Goal: Information Seeking & Learning: Understand process/instructions

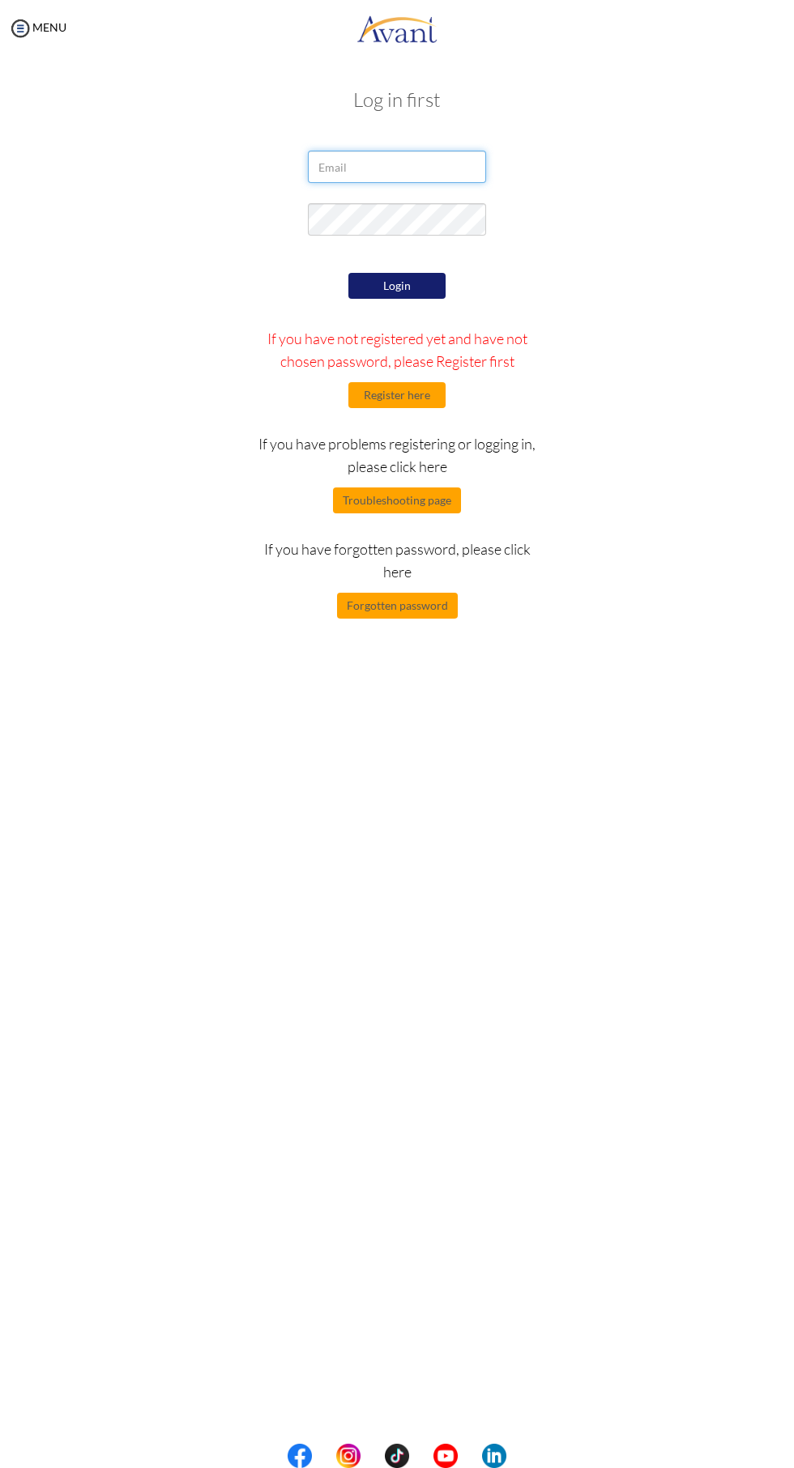
click at [393, 167] on input "email" at bounding box center [397, 167] width 178 height 32
type input "beckyrishy@gmail.com"
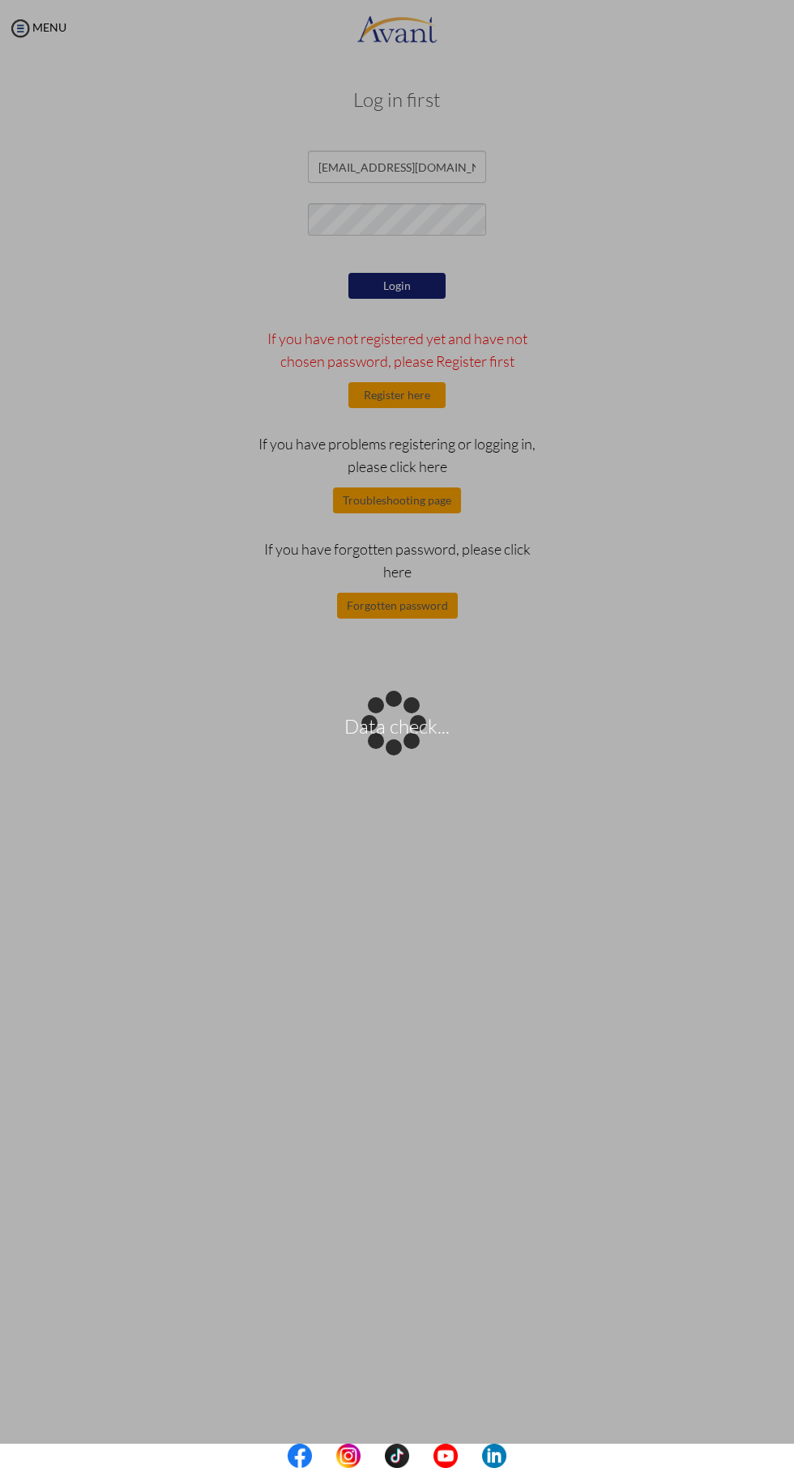
click at [408, 723] on div "Data check..." at bounding box center [396, 734] width 23 height 23
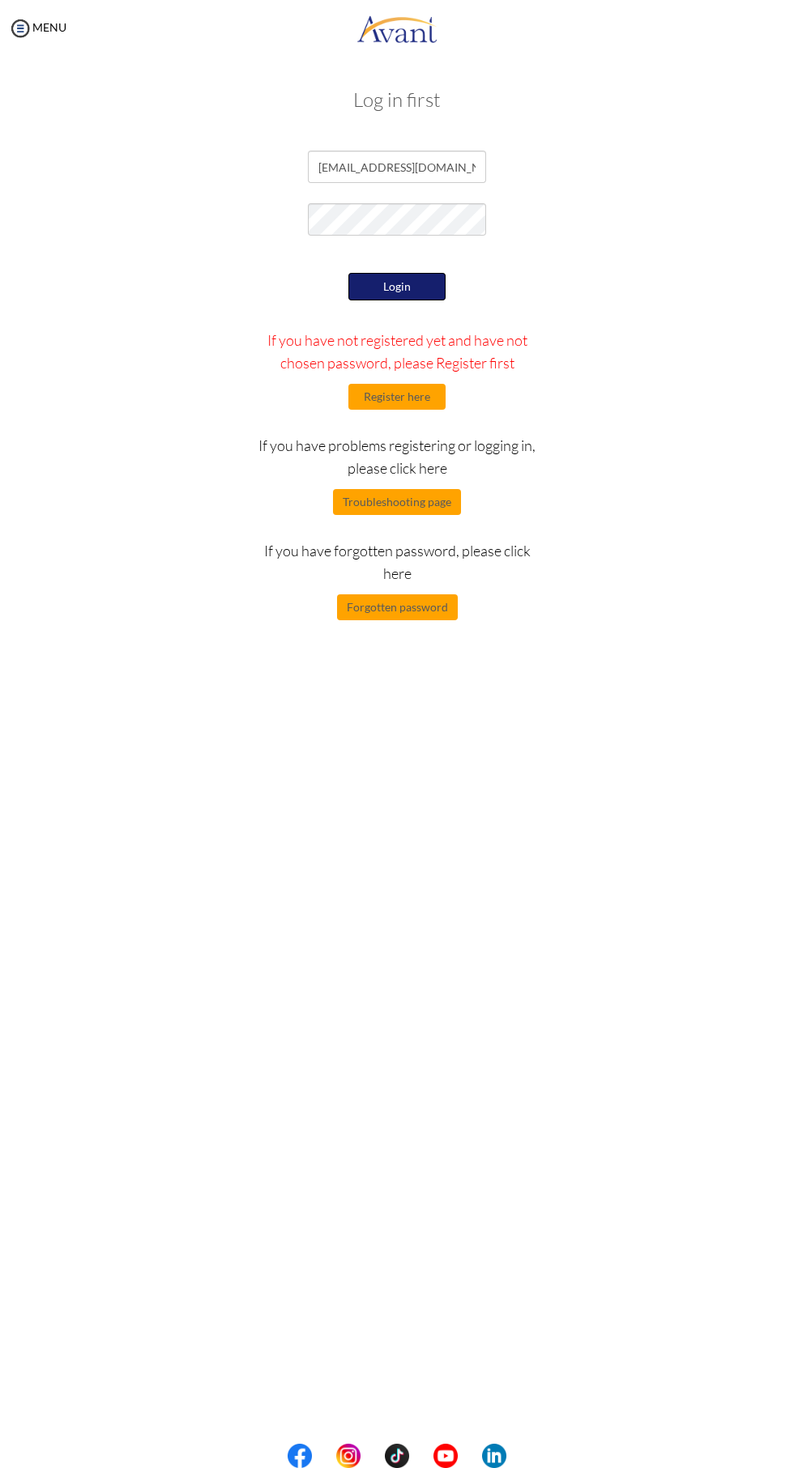
click at [416, 297] on button "Login" at bounding box center [396, 287] width 97 height 28
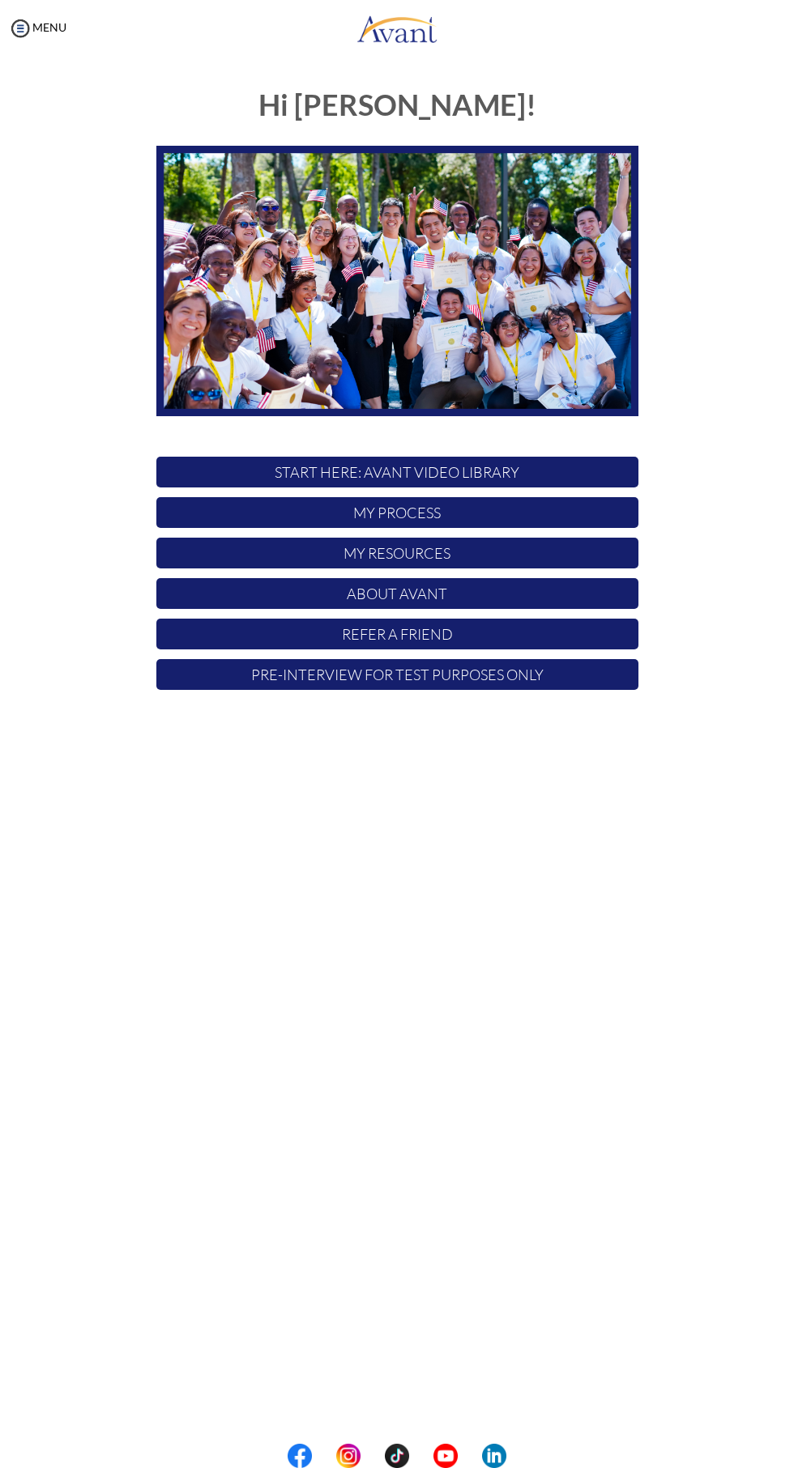
click at [483, 473] on p "START HERE: Avant Video Library" at bounding box center [397, 472] width 482 height 31
click at [459, 469] on p "START HERE: Avant Video Library" at bounding box center [397, 472] width 482 height 31
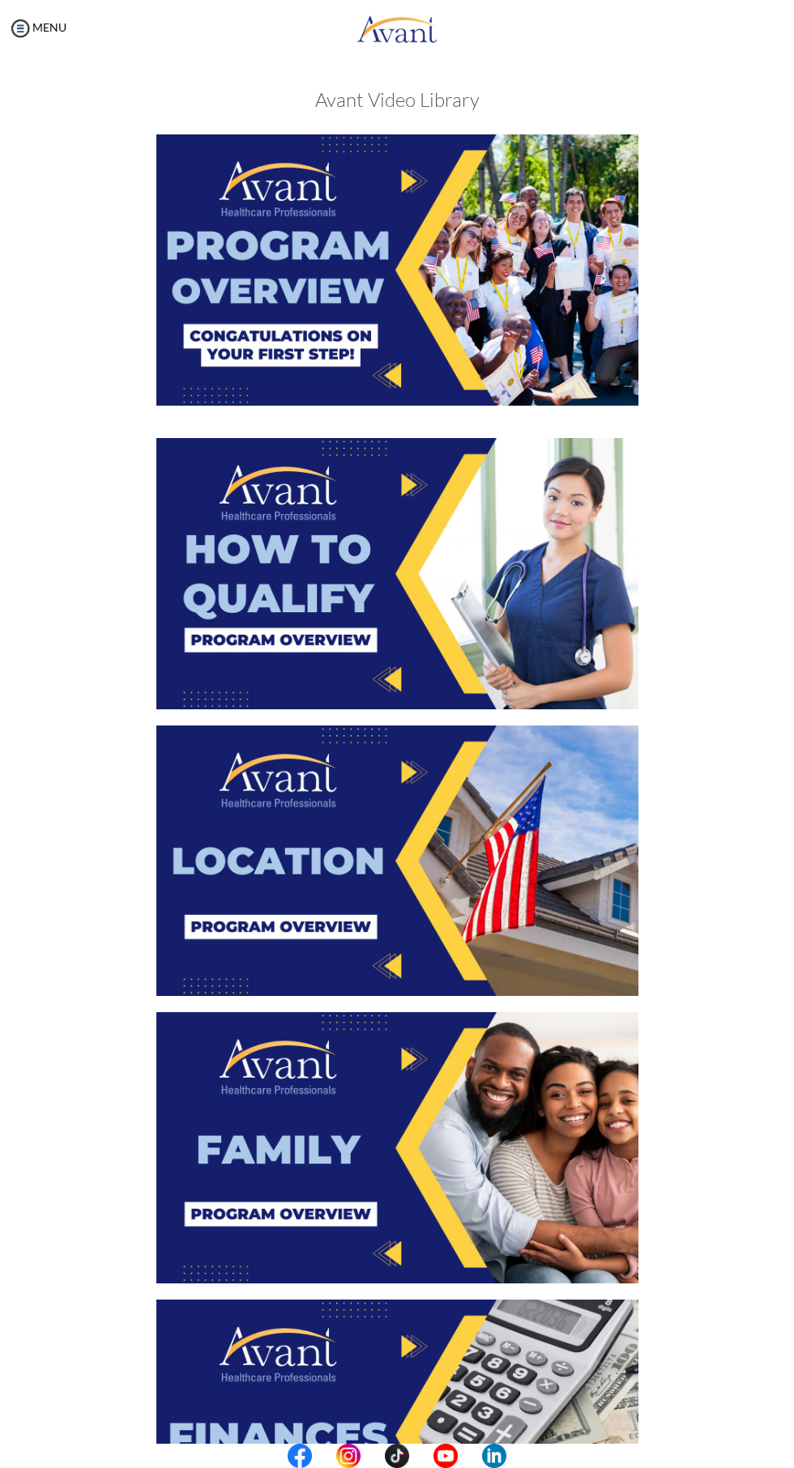
click at [319, 639] on img at bounding box center [397, 573] width 482 height 271
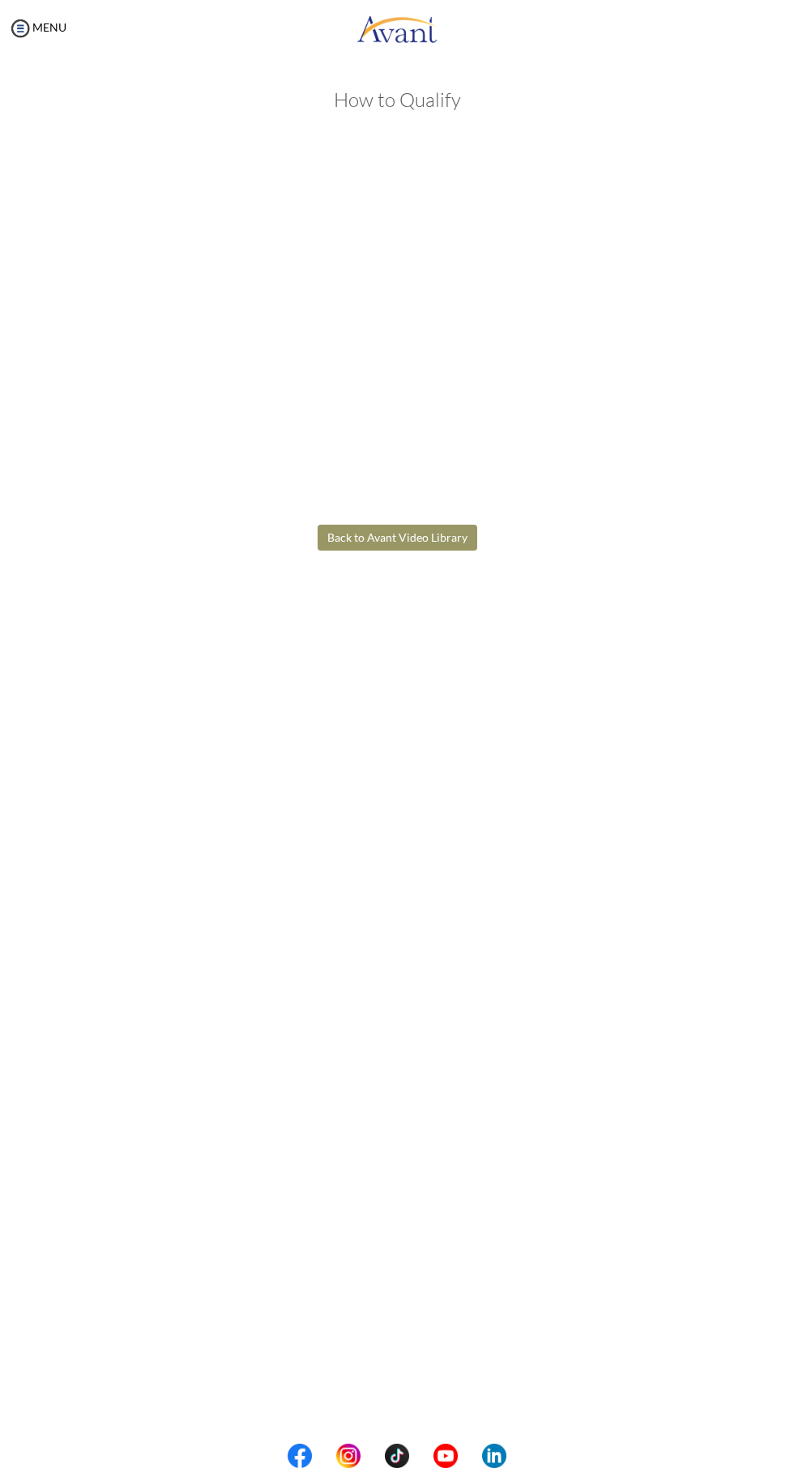
click at [548, 986] on body "Maintenance break. Please come back in 2 hours. MENU My Status What is the next…" at bounding box center [397, 734] width 794 height 1468
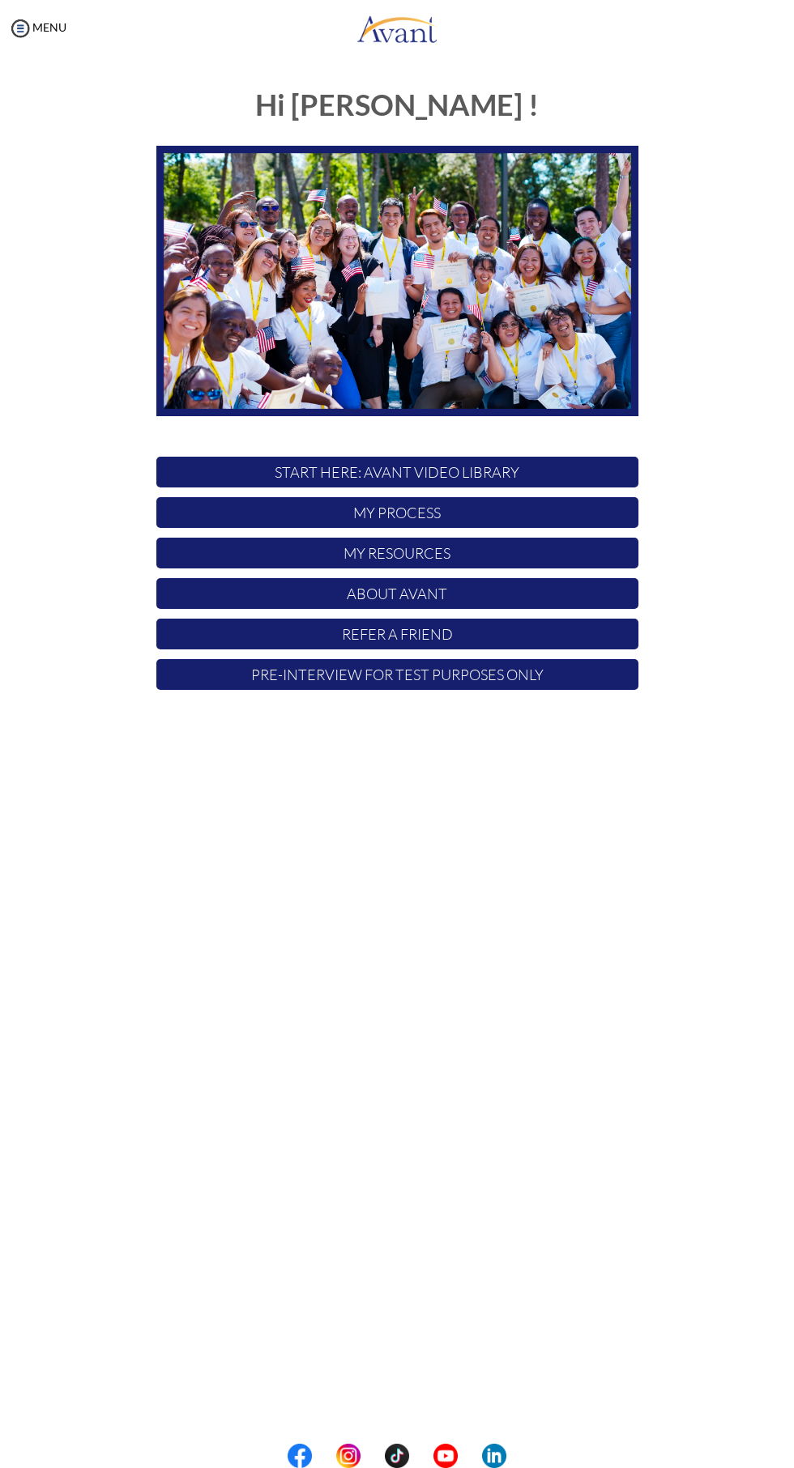
click at [462, 465] on p "START HERE: Avant Video Library" at bounding box center [397, 472] width 482 height 31
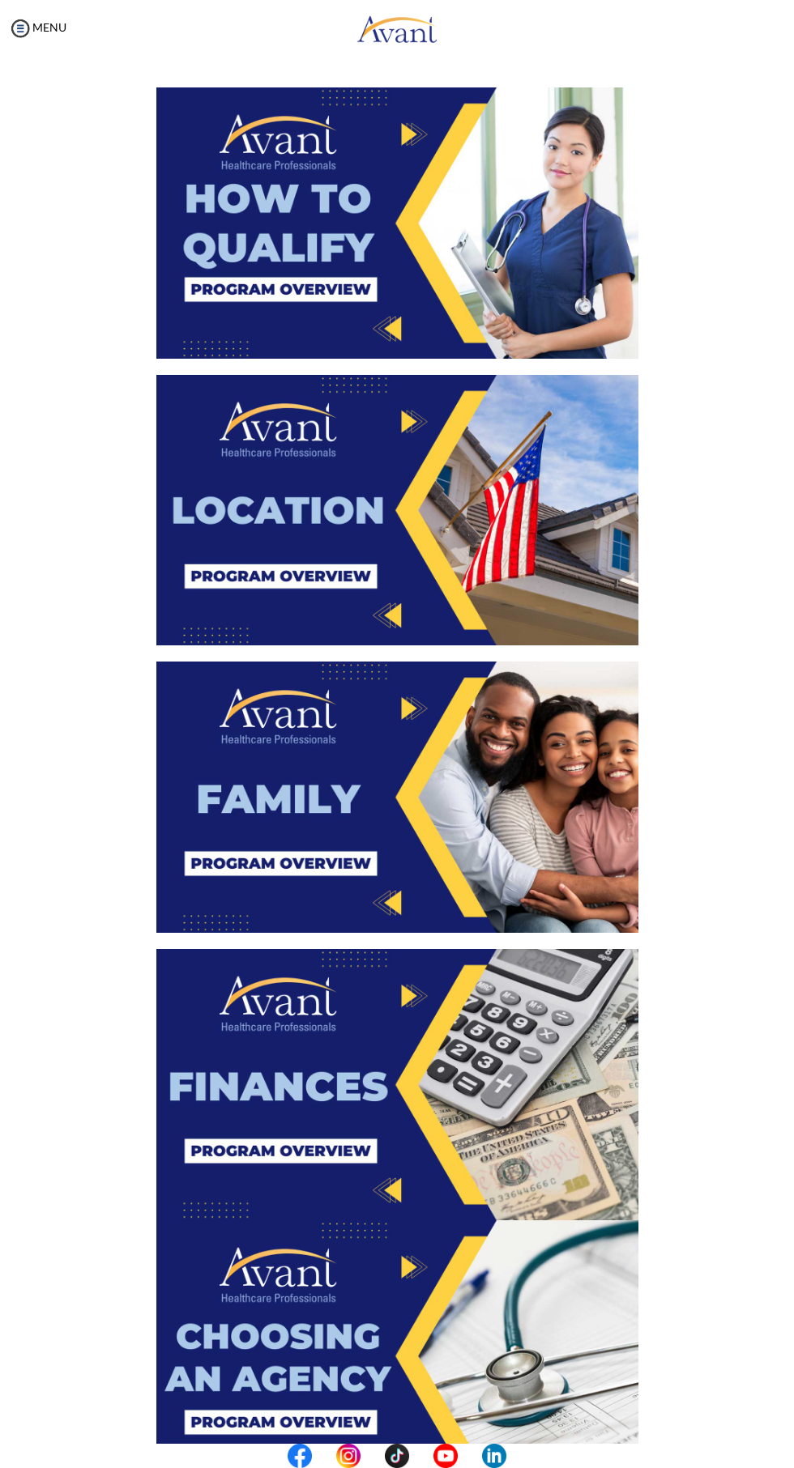
scroll to position [359, 0]
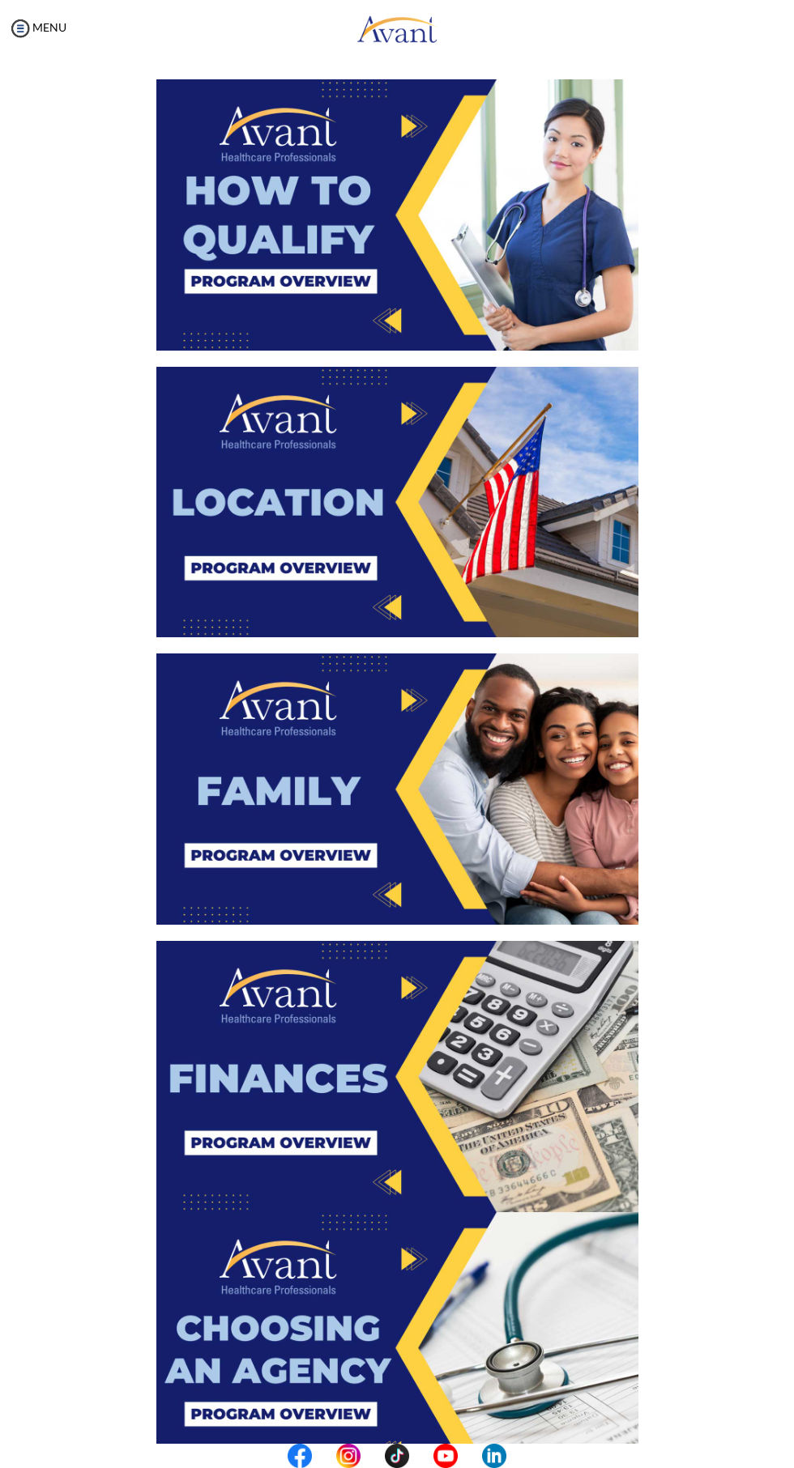
click at [397, 603] on img at bounding box center [397, 502] width 482 height 271
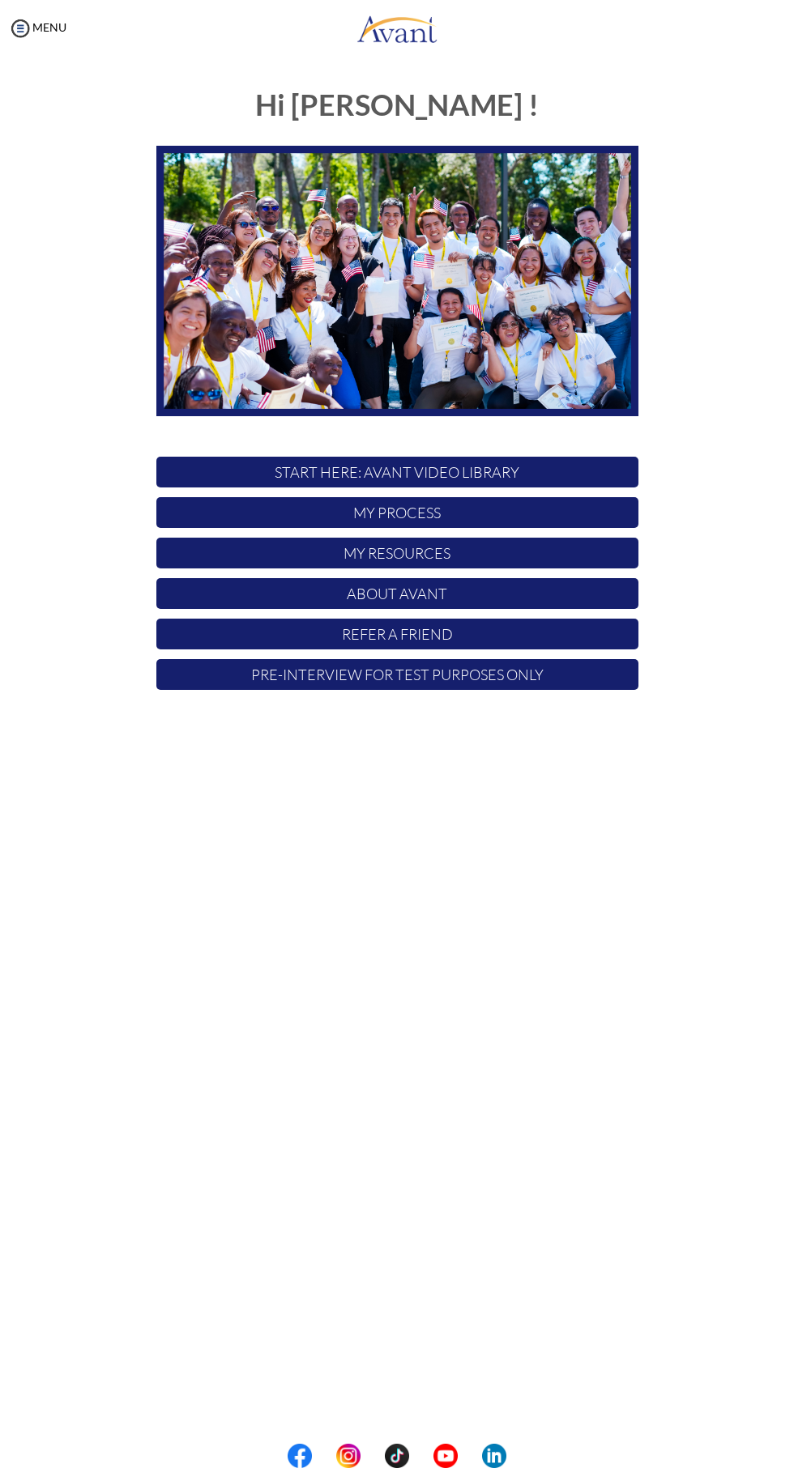
click at [451, 472] on p "START HERE: Avant Video Library" at bounding box center [397, 472] width 482 height 31
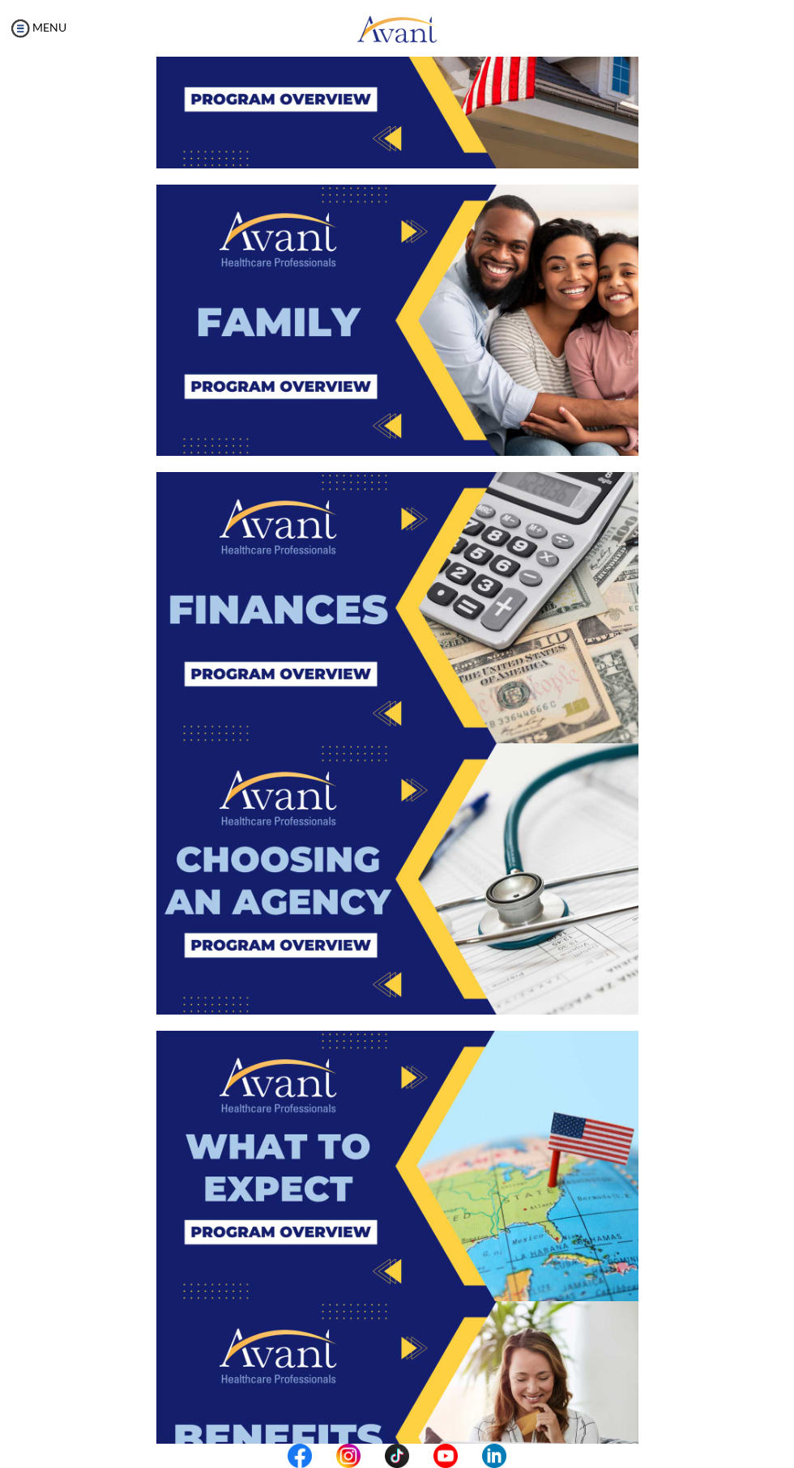
scroll to position [829, 0]
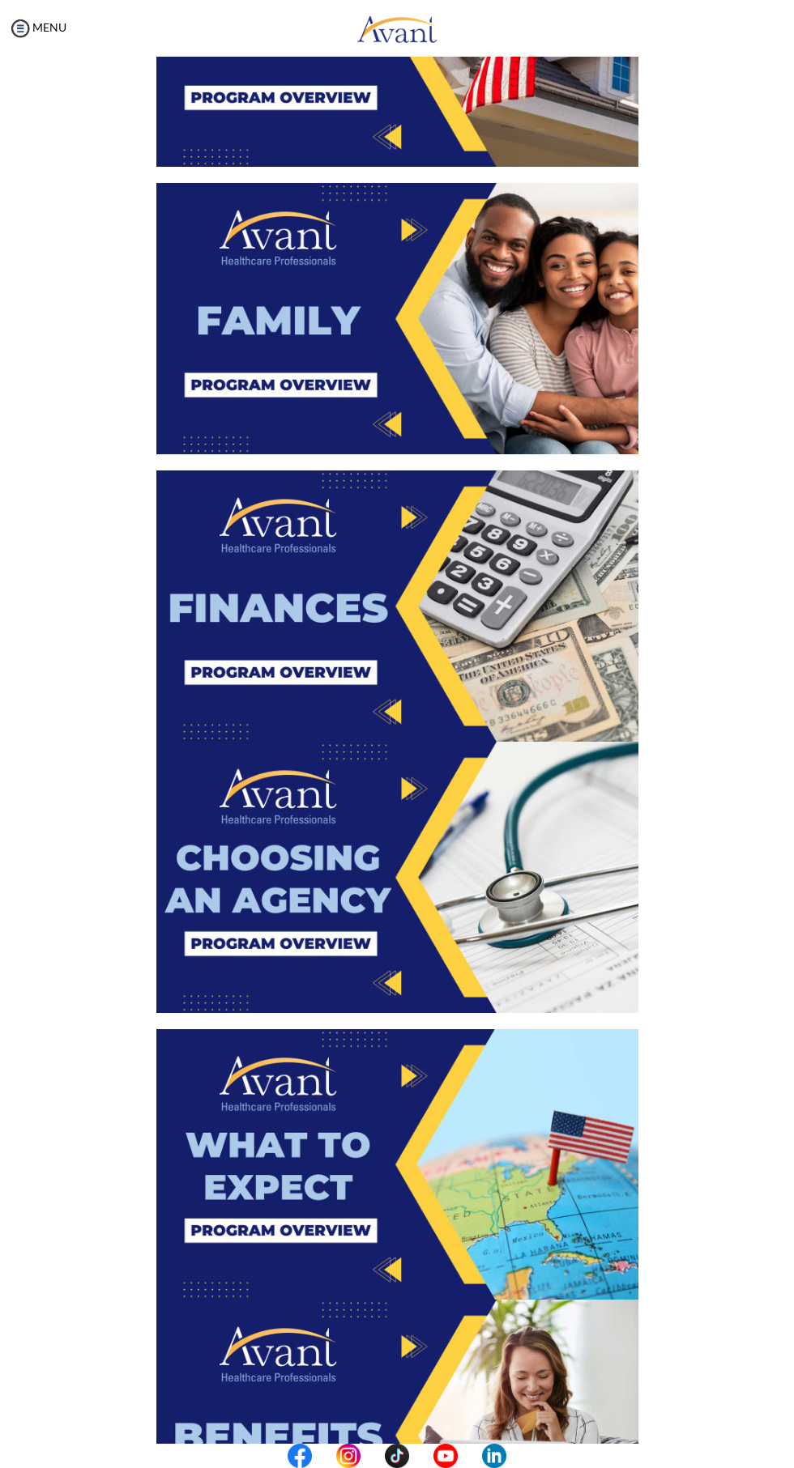
click at [303, 404] on img at bounding box center [397, 318] width 482 height 271
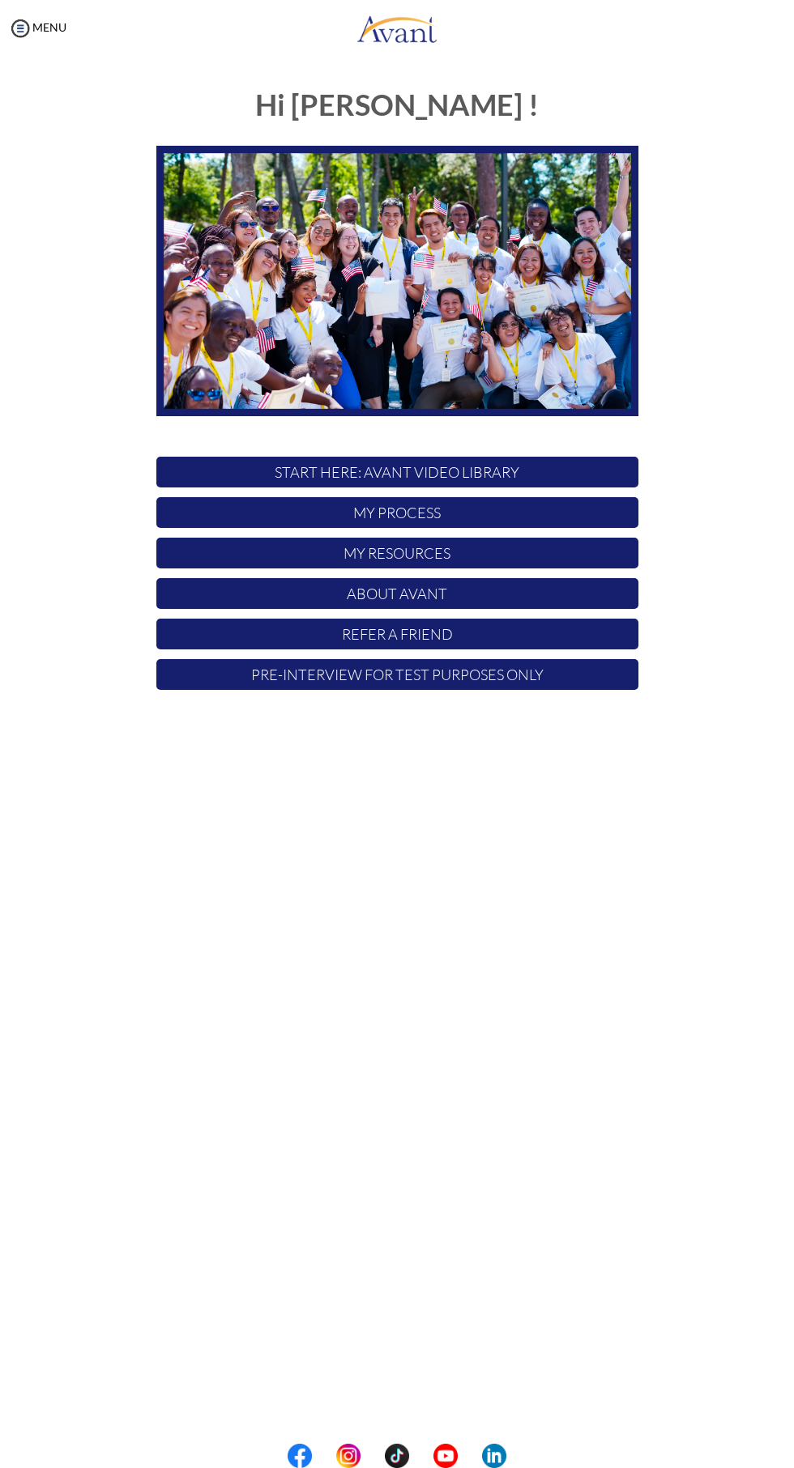
click at [447, 472] on p "START HERE: Avant Video Library" at bounding box center [397, 472] width 482 height 31
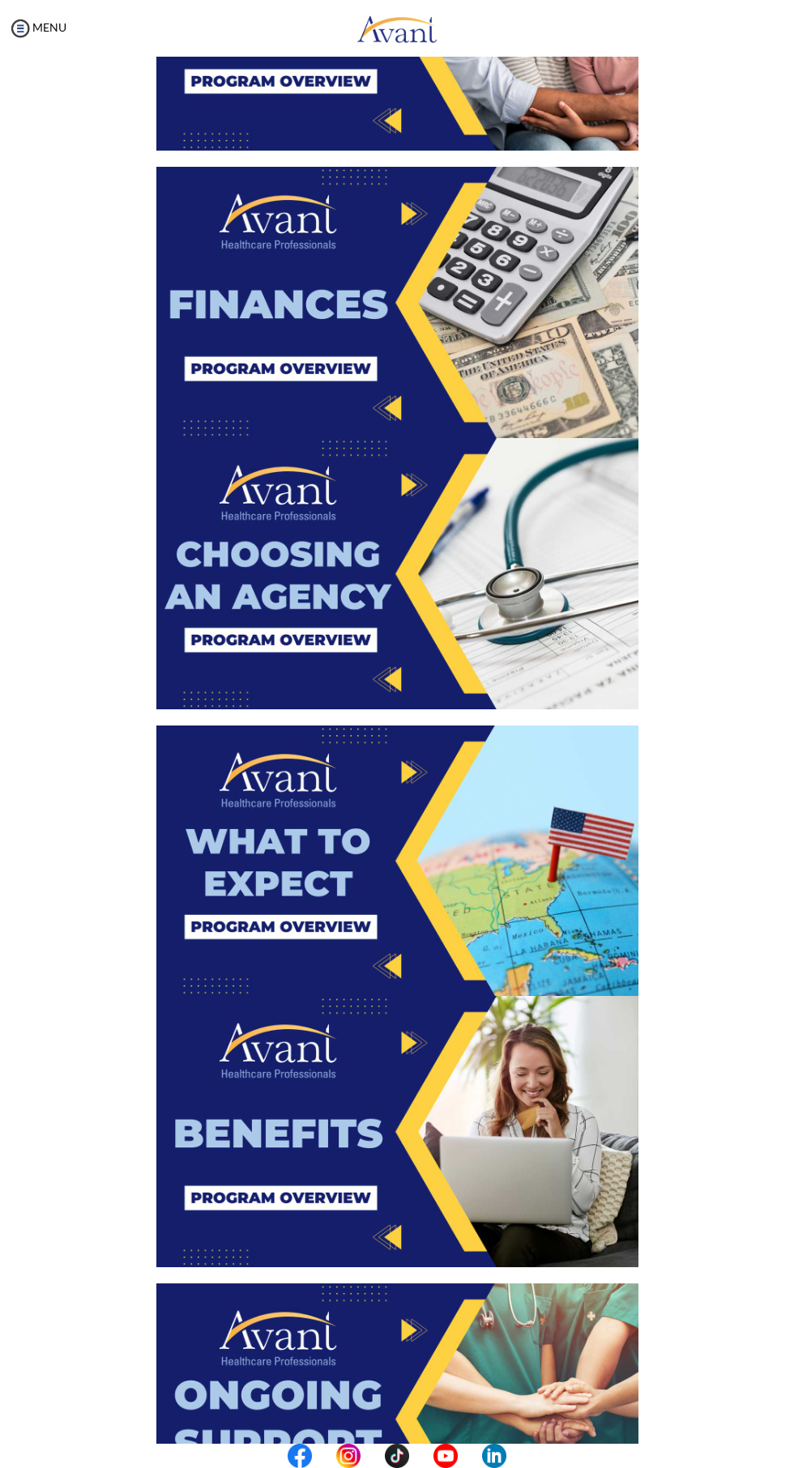
scroll to position [1131, 0]
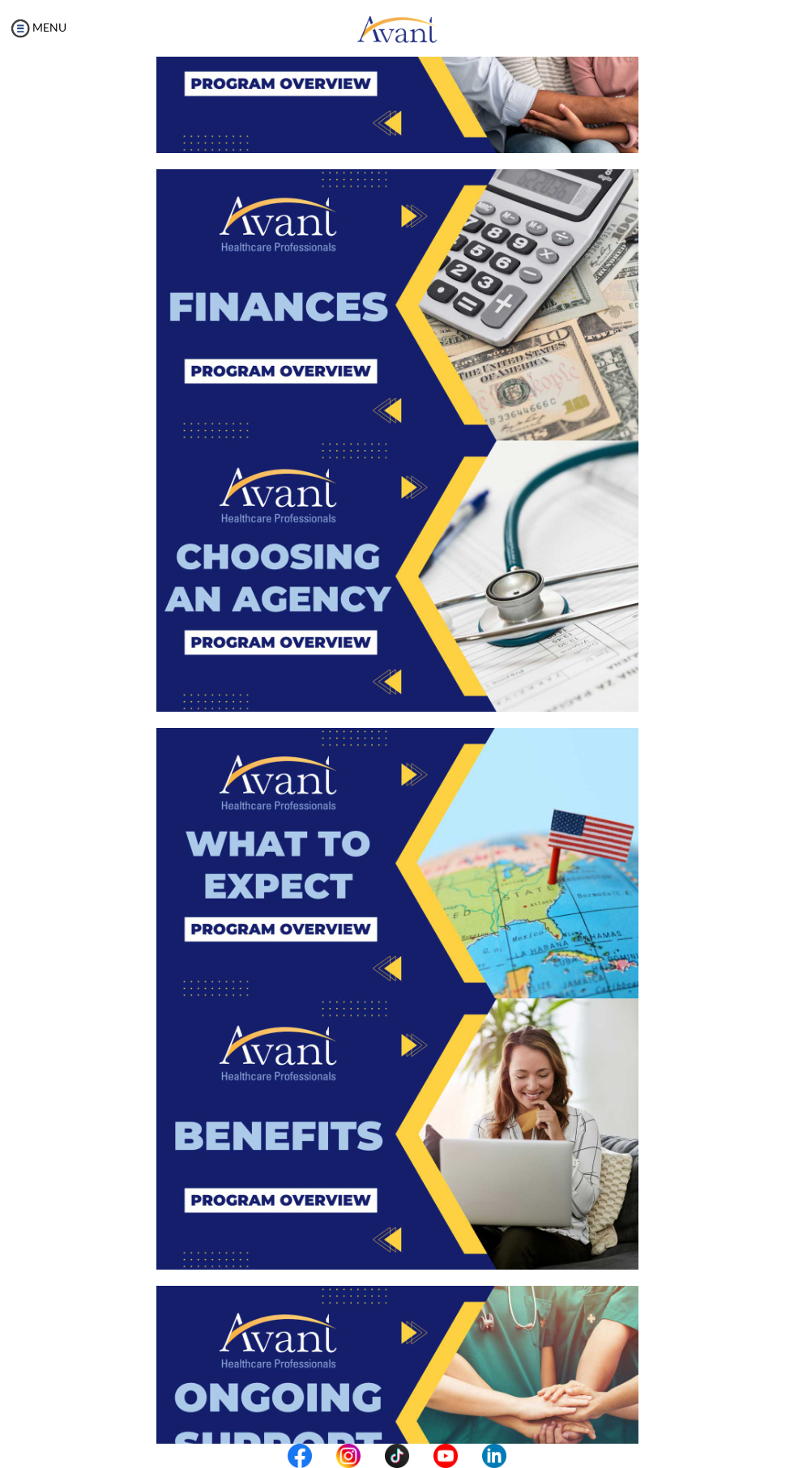
click at [310, 374] on img at bounding box center [397, 304] width 482 height 271
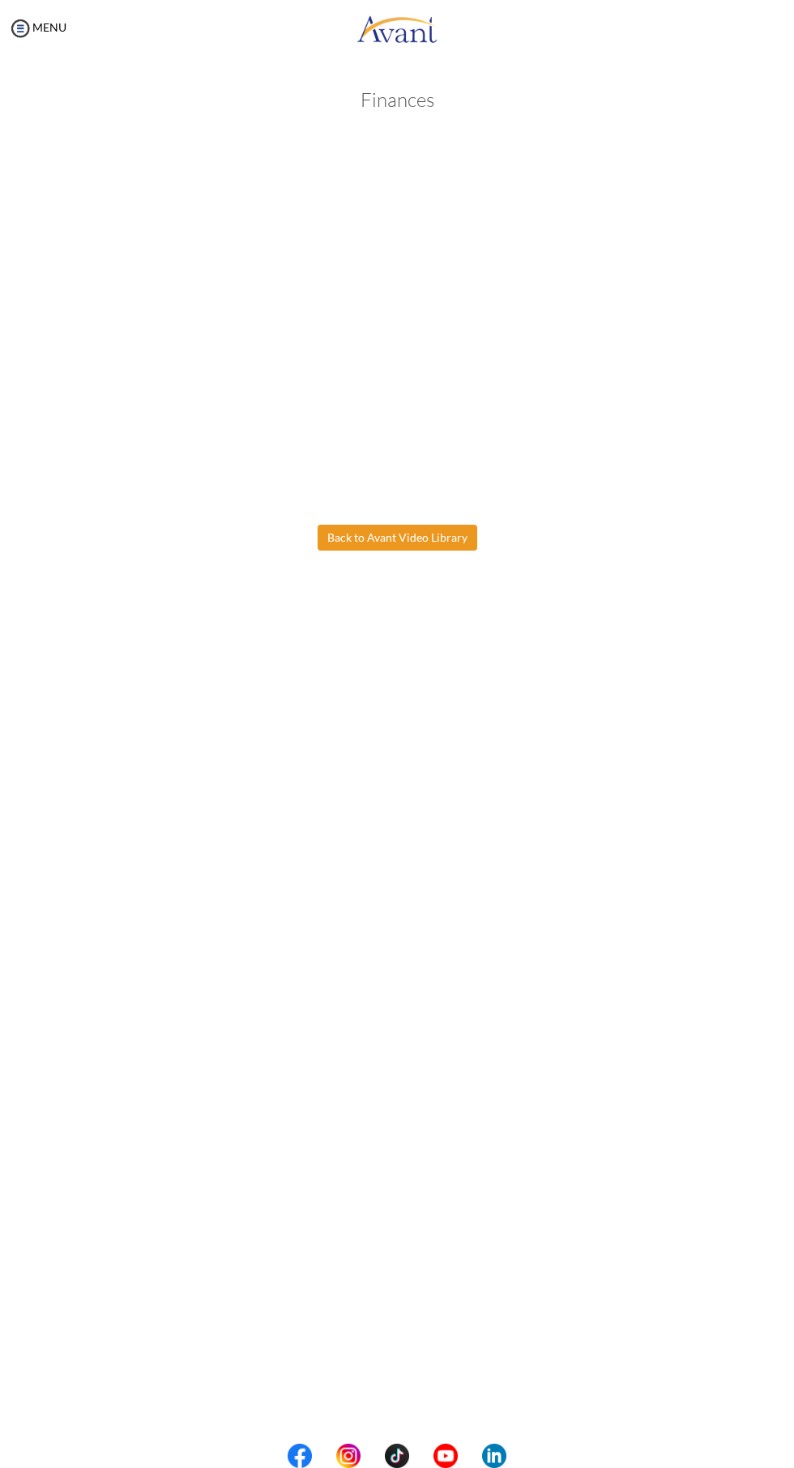
click at [415, 543] on button "Back to Avant Video Library" at bounding box center [397, 538] width 160 height 26
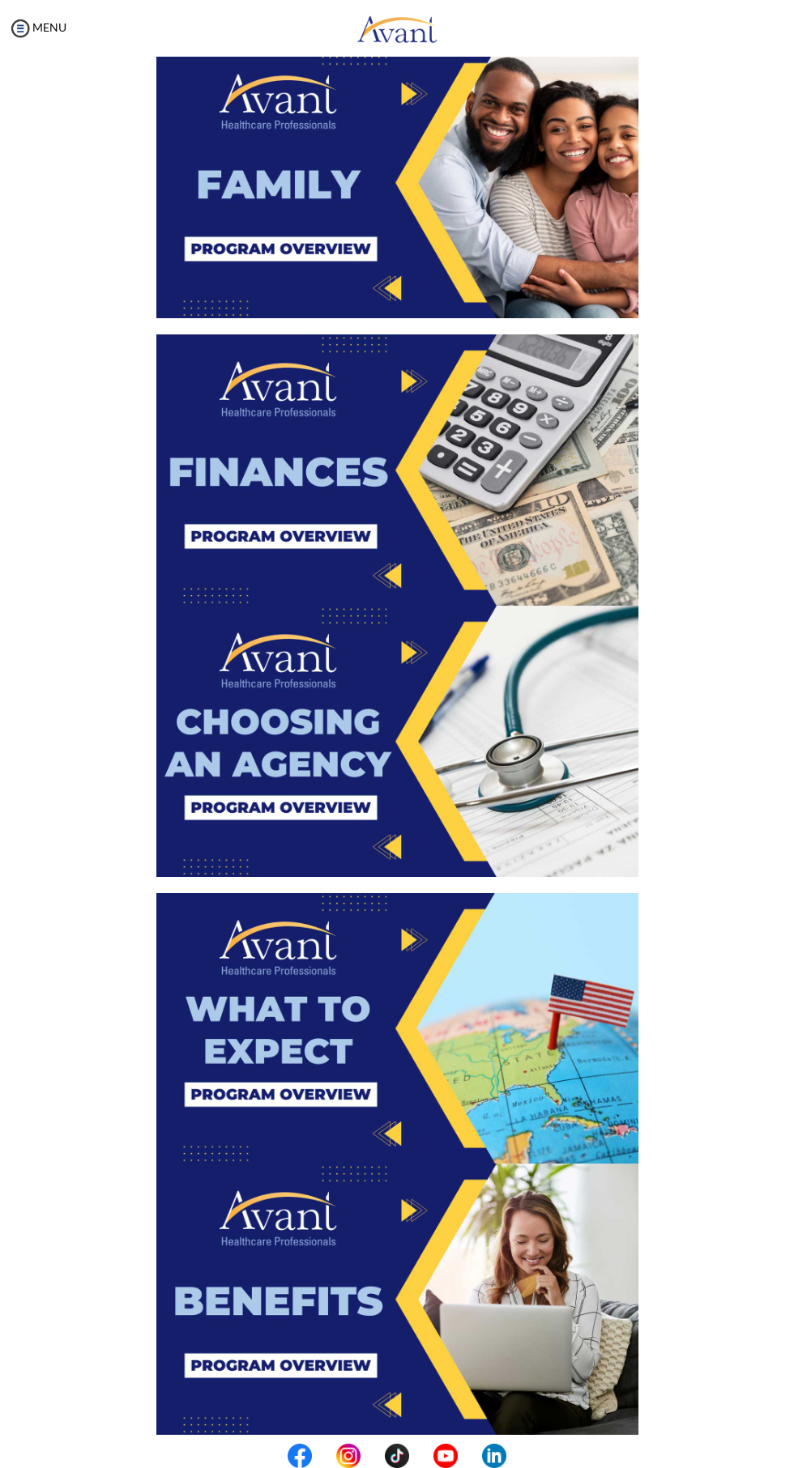
scroll to position [977, 0]
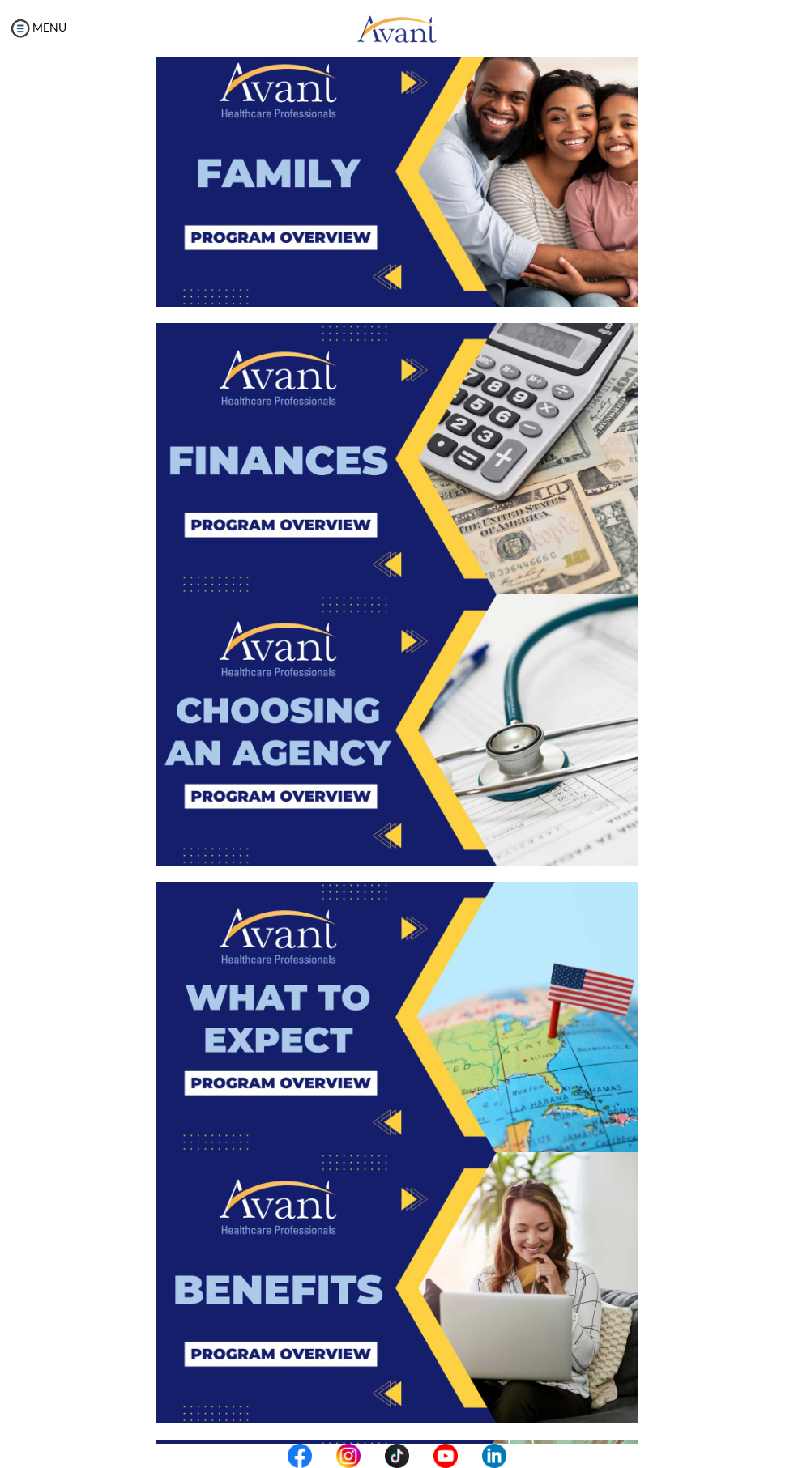
click at [270, 539] on img at bounding box center [397, 458] width 482 height 271
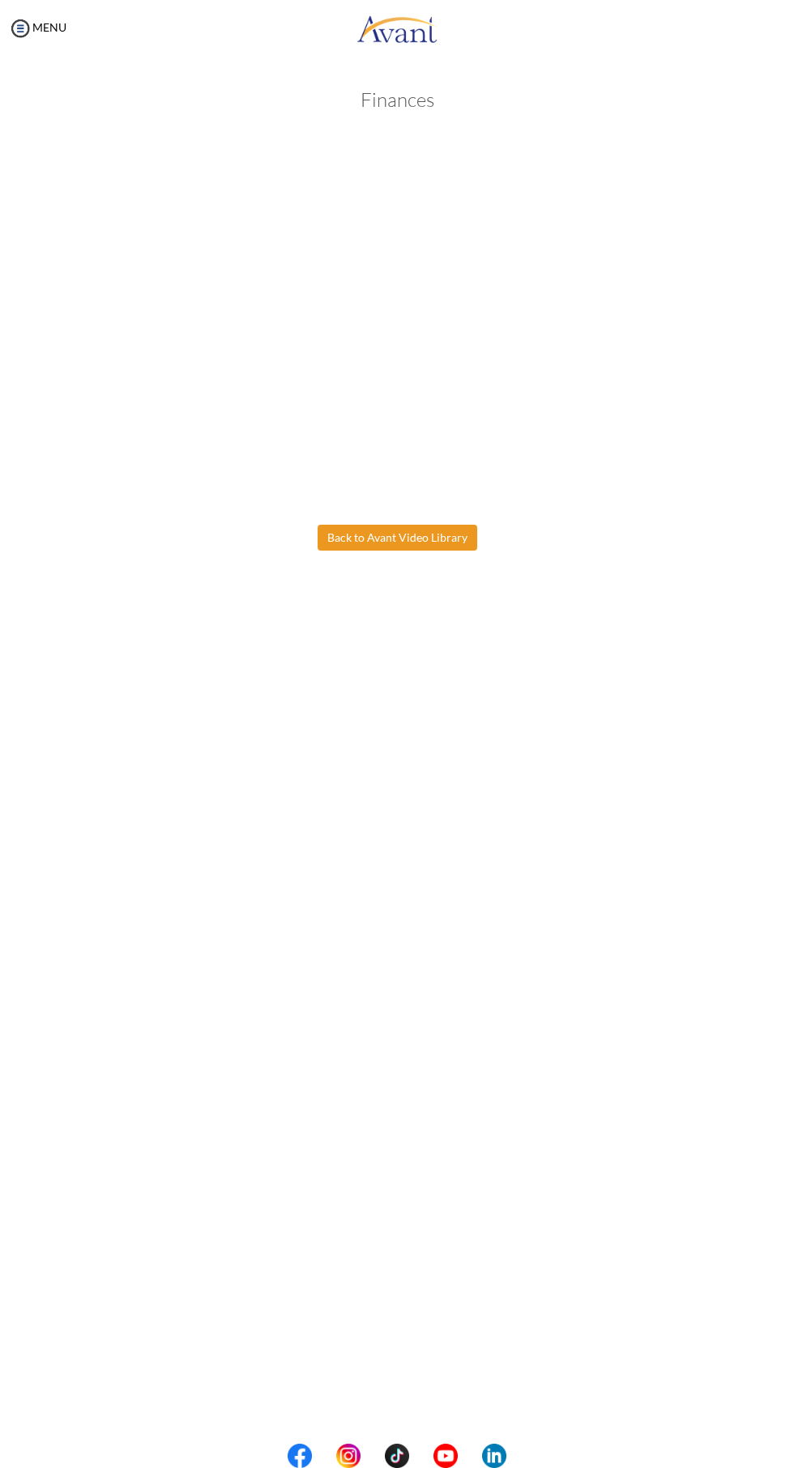
click at [389, 538] on body "Maintenance break. Please come back in 2 hours. MENU My Status What is the next…" at bounding box center [397, 734] width 794 height 1468
click at [385, 538] on button "Back to Avant Video Library" at bounding box center [397, 538] width 160 height 26
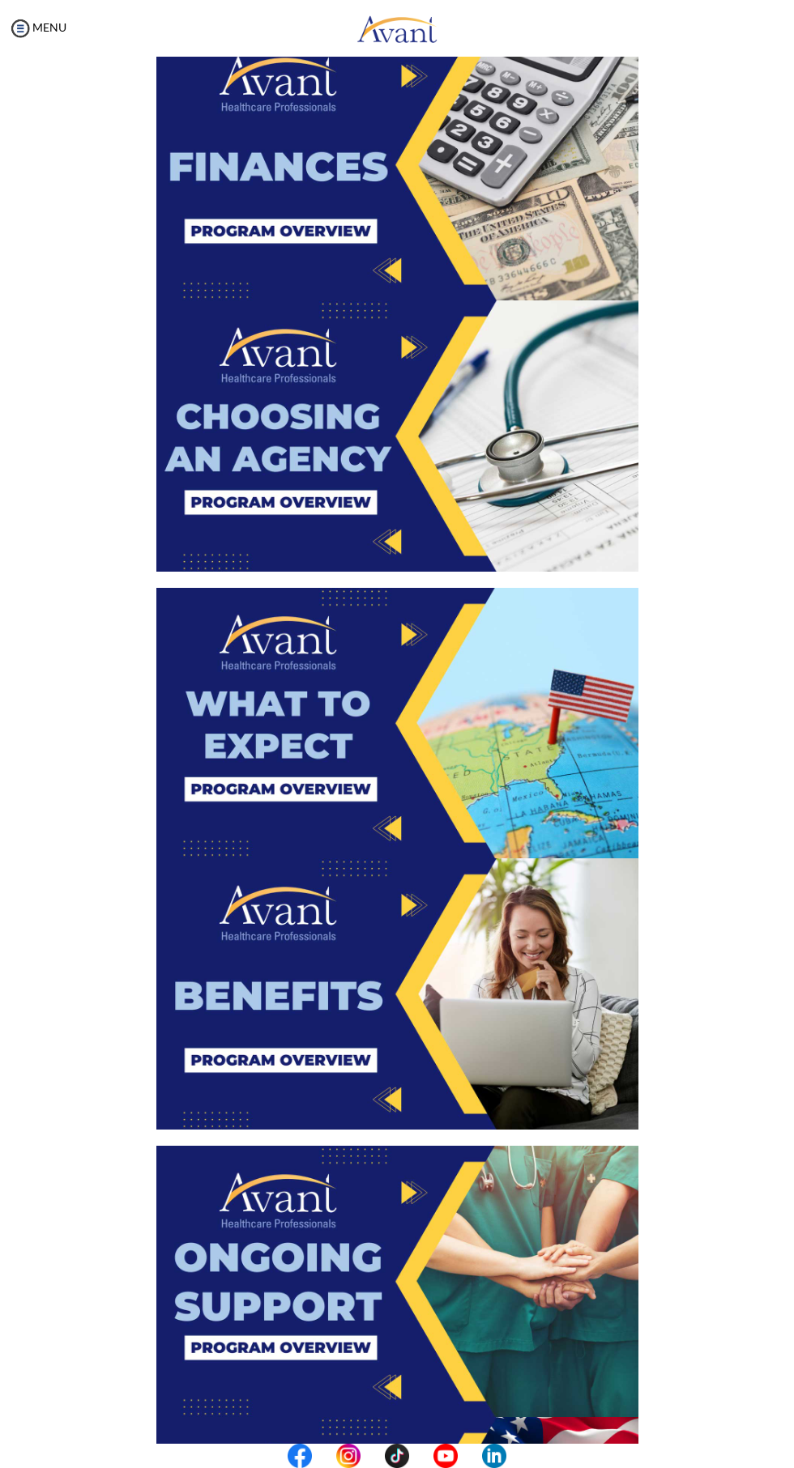
scroll to position [1273, 0]
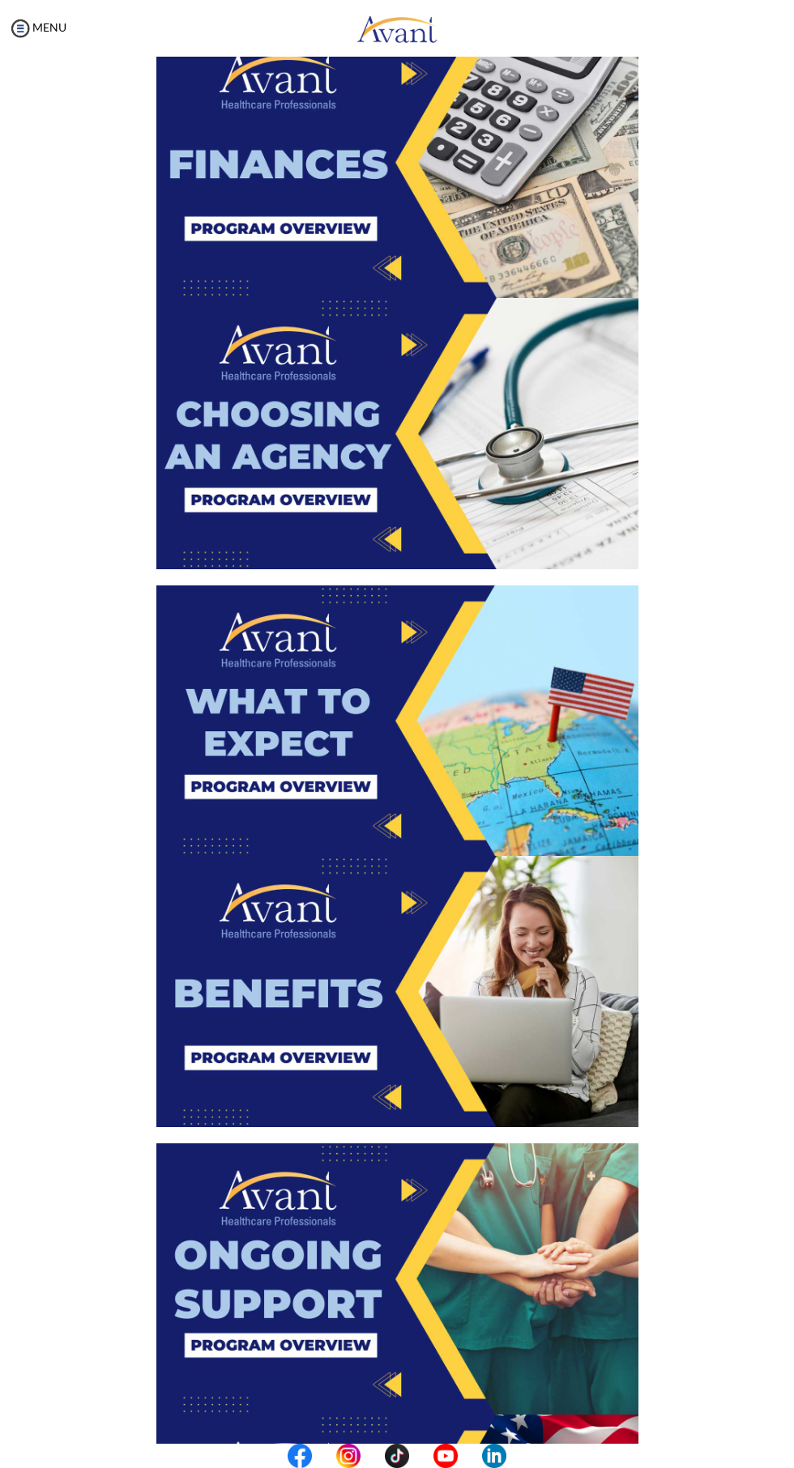
click at [240, 496] on img at bounding box center [397, 433] width 482 height 271
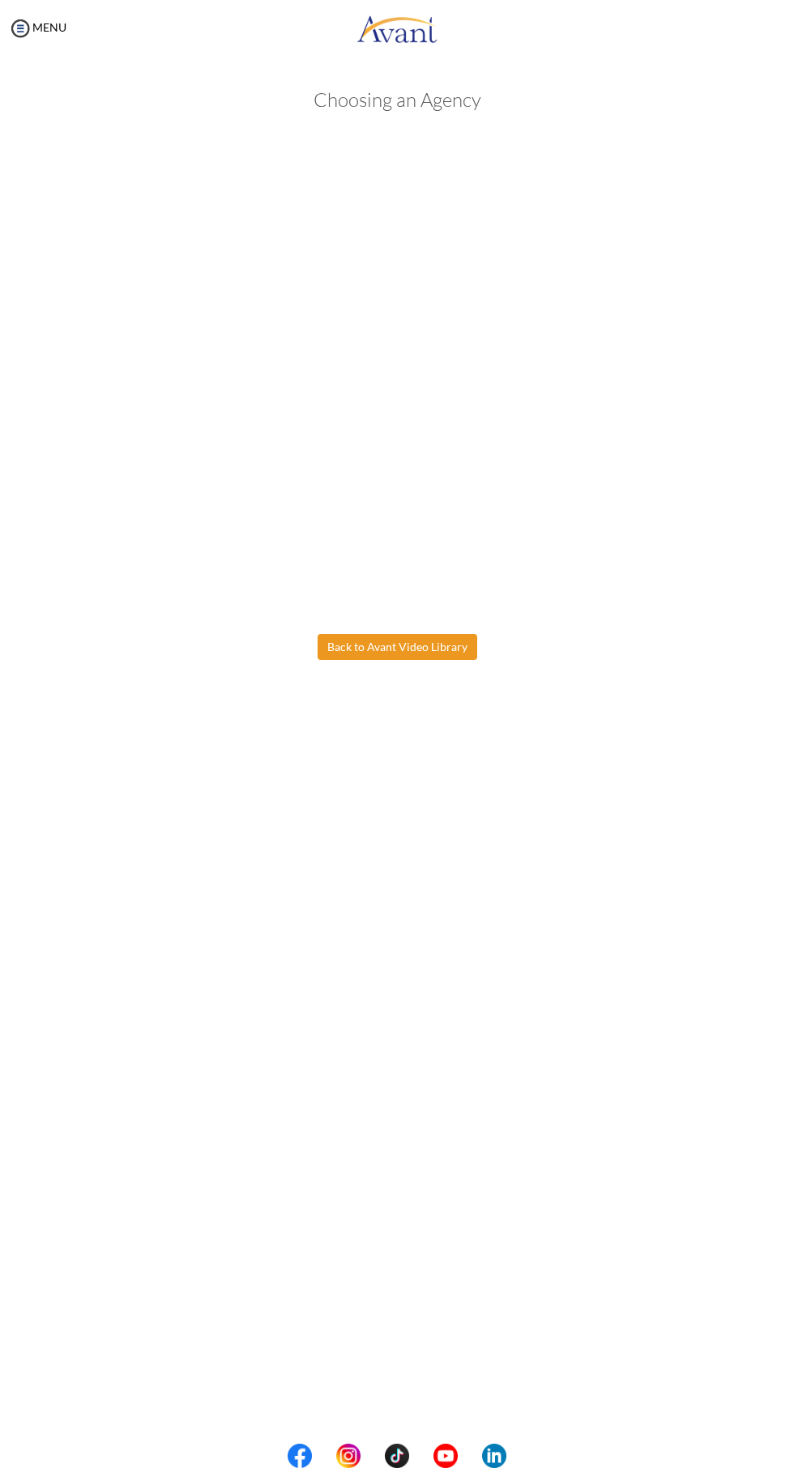
click at [401, 656] on body "Maintenance break. Please come back in 2 hours. MENU My Status What is the next…" at bounding box center [397, 734] width 794 height 1468
click at [418, 646] on button "Back to Avant Video Library" at bounding box center [397, 647] width 160 height 26
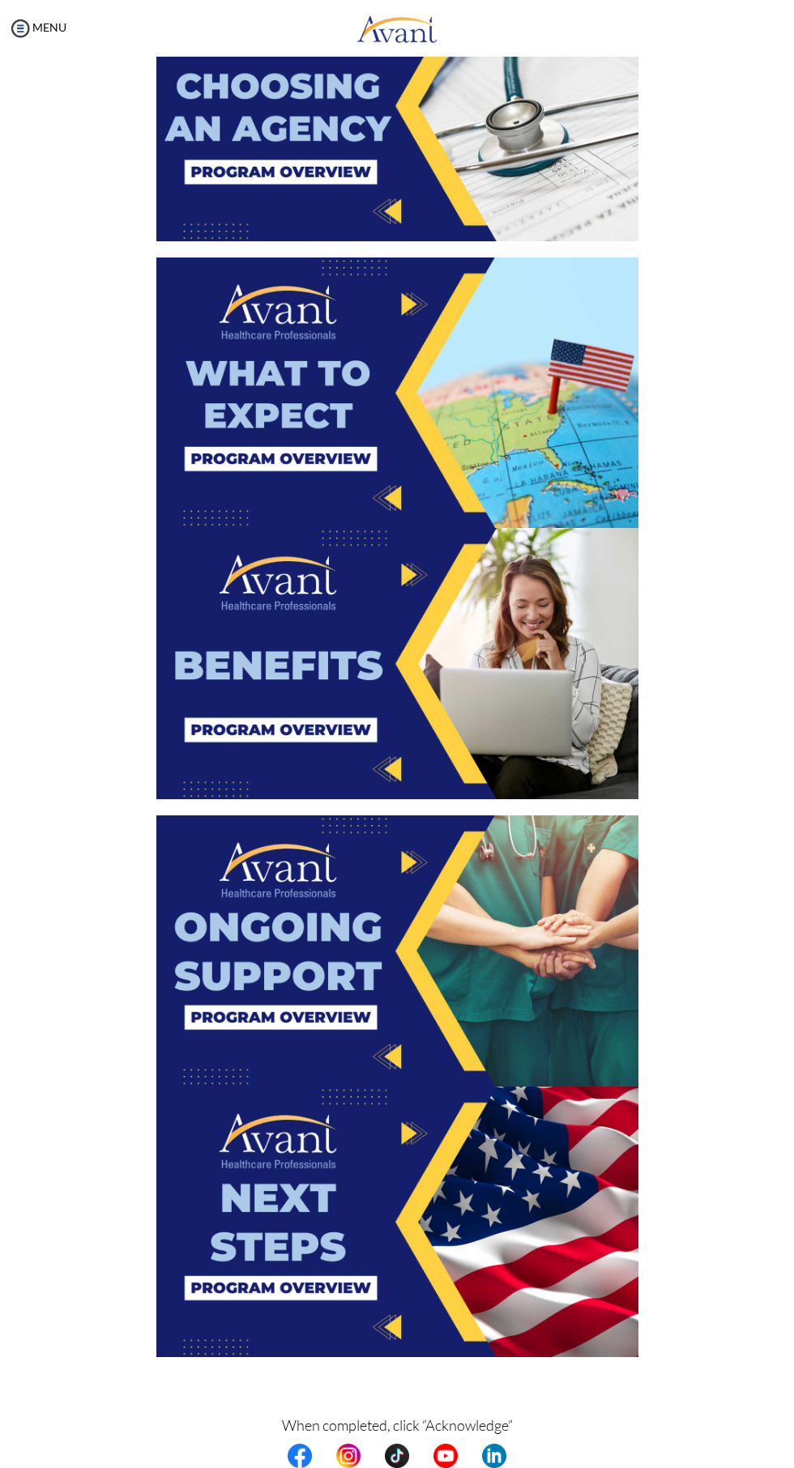
scroll to position [1676, 0]
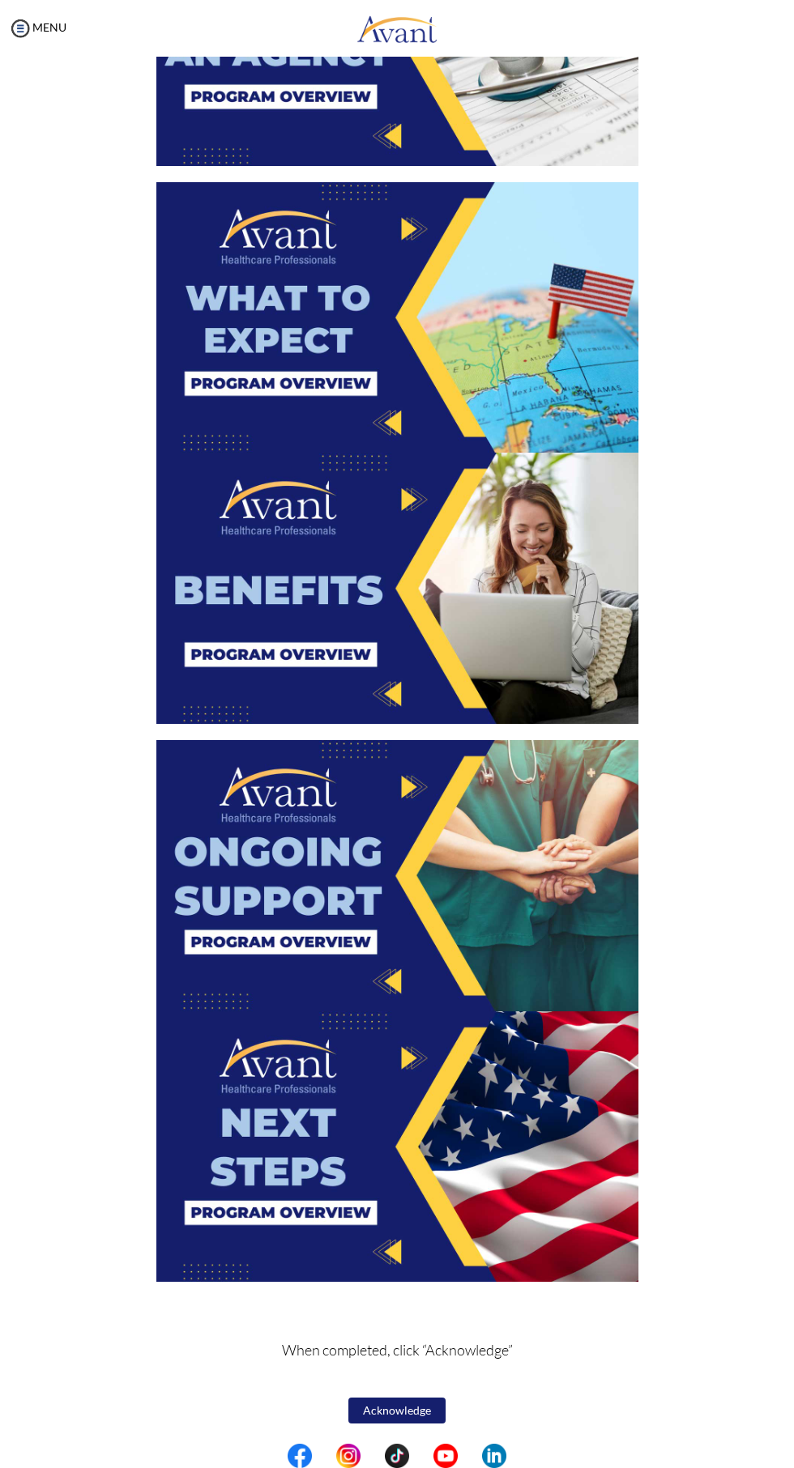
click at [274, 383] on img at bounding box center [397, 317] width 482 height 271
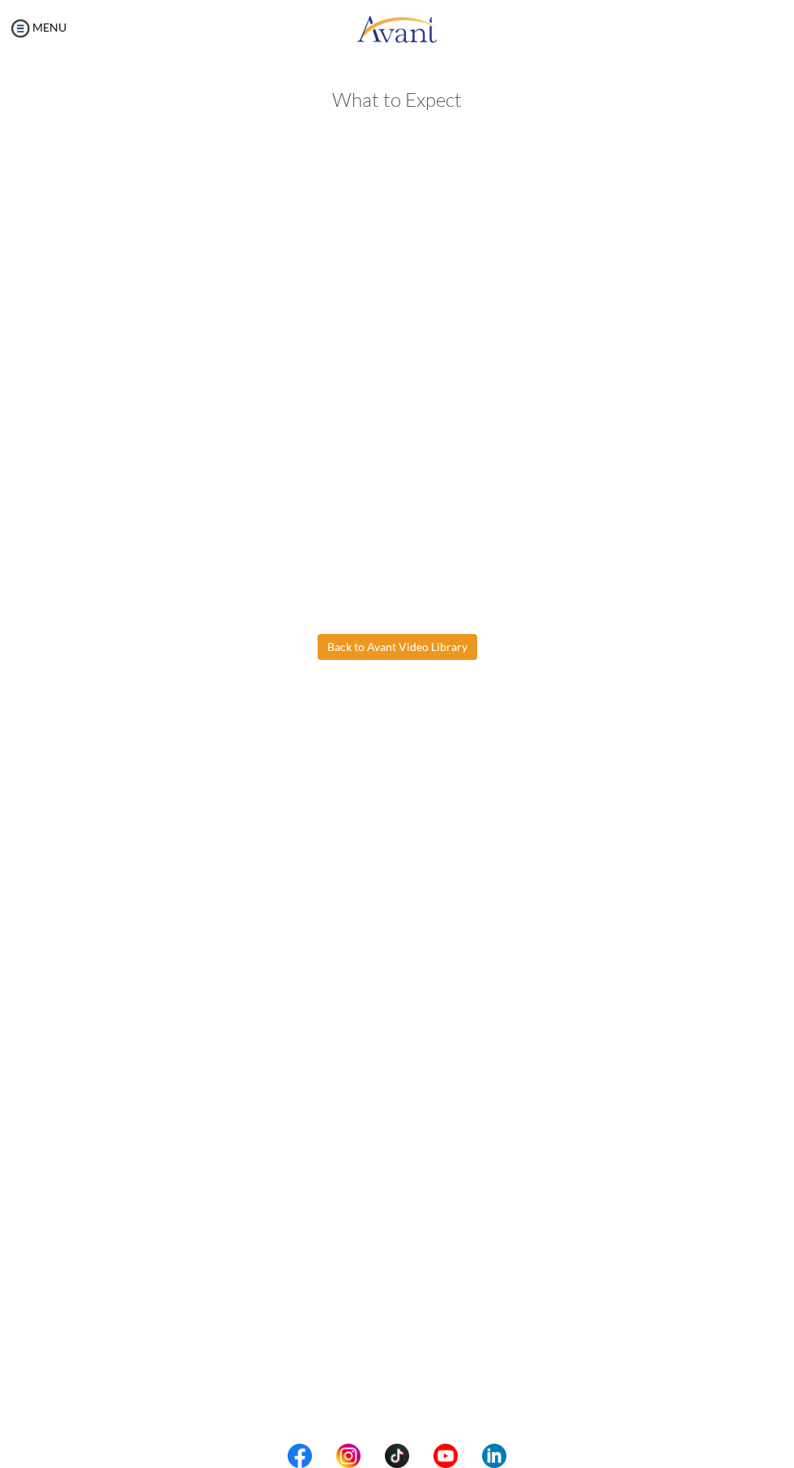
click at [390, 653] on body "Maintenance break. Please come back in 2 hours. MENU My Status What is the next…" at bounding box center [397, 734] width 794 height 1468
click at [398, 650] on button "Back to Avant Video Library" at bounding box center [397, 647] width 160 height 26
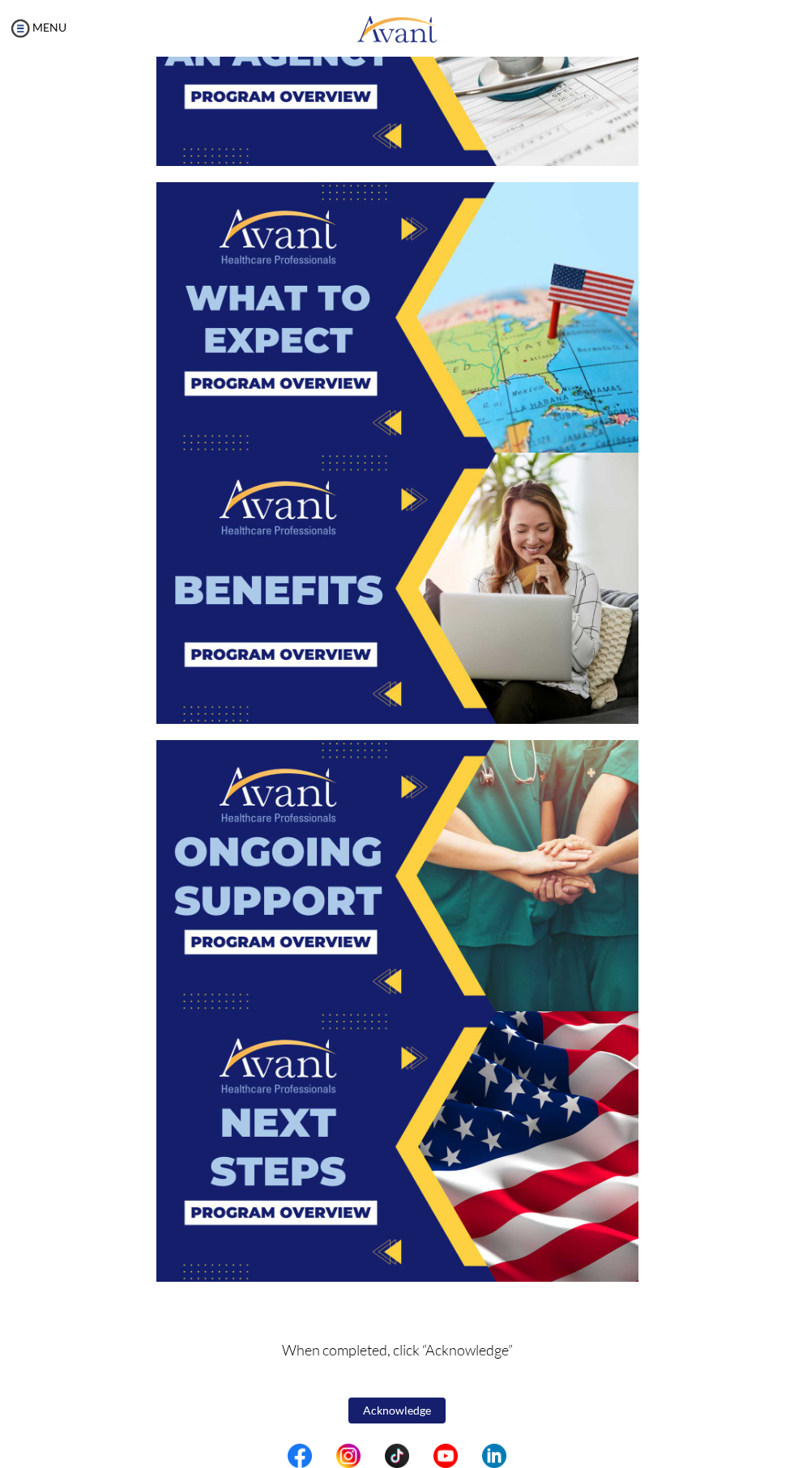
click at [305, 646] on img at bounding box center [397, 588] width 482 height 271
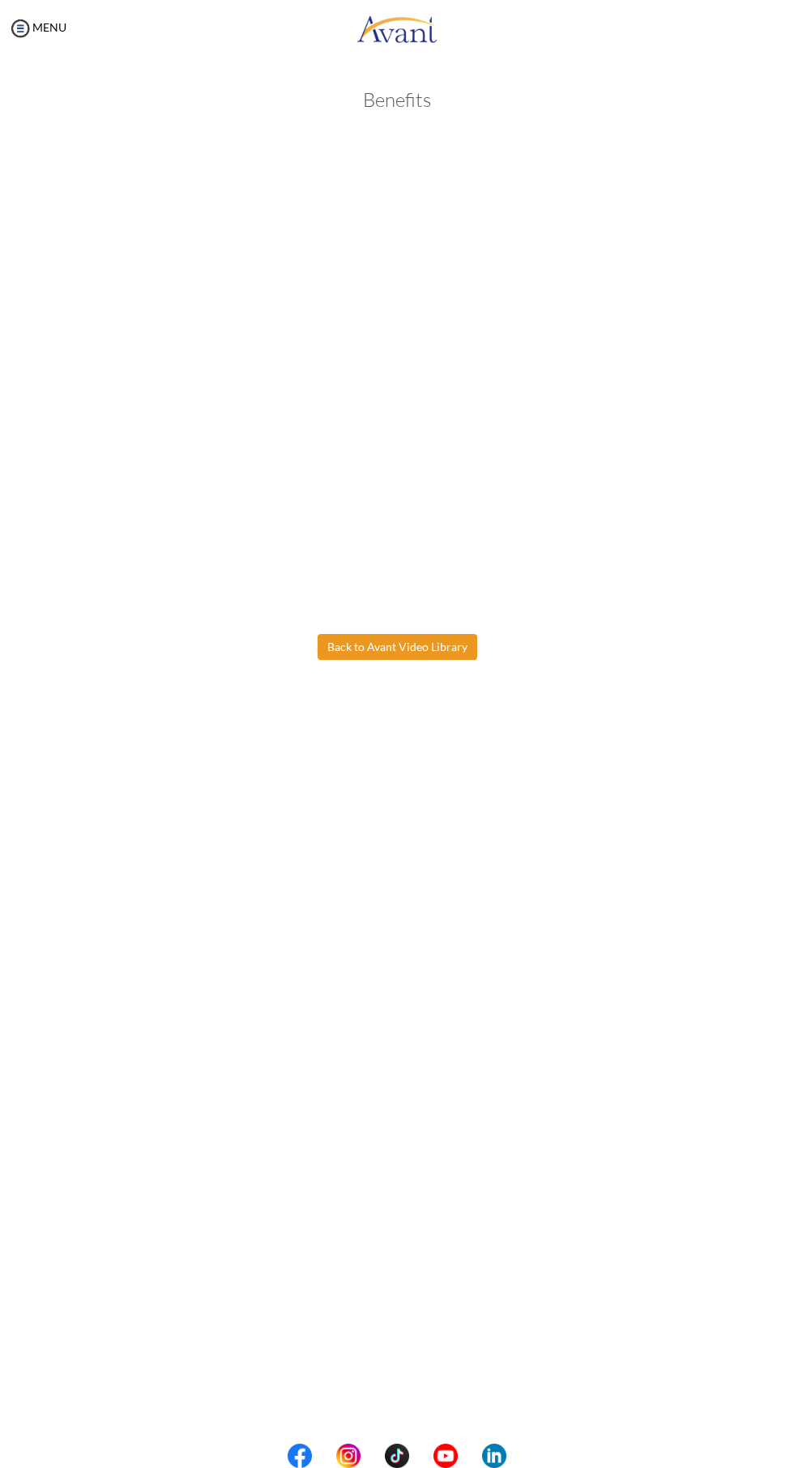
click at [381, 647] on body "Maintenance break. Please come back in 2 hours. MENU My Status What is the next…" at bounding box center [397, 734] width 794 height 1468
click at [374, 650] on button "Back to Avant Video Library" at bounding box center [397, 647] width 160 height 26
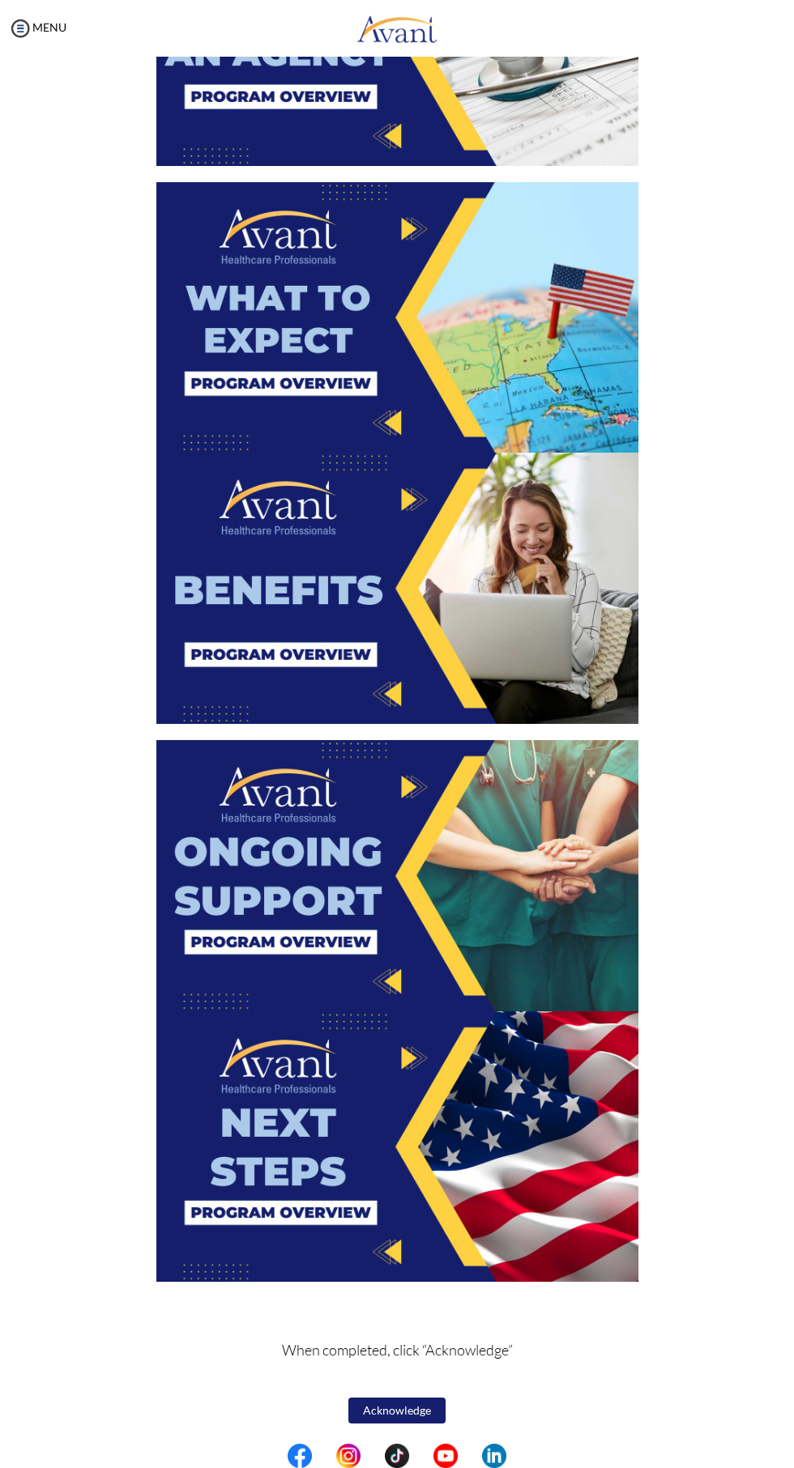
click at [328, 911] on img at bounding box center [397, 875] width 482 height 271
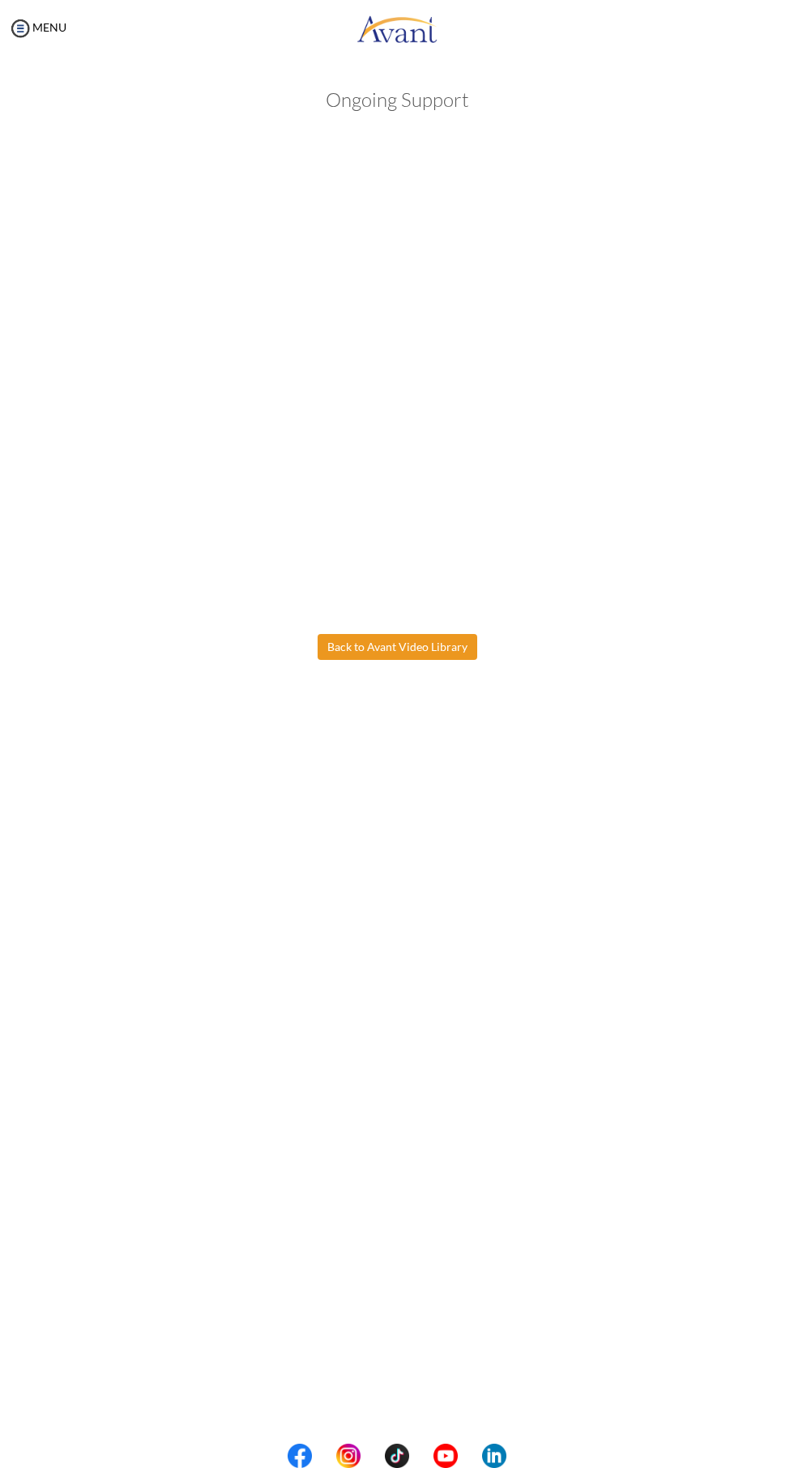
click at [362, 656] on body "Maintenance break. Please come back in 2 hours. MENU My Status What is the next…" at bounding box center [397, 734] width 794 height 1468
click at [377, 647] on button "Back to Avant Video Library" at bounding box center [397, 647] width 160 height 26
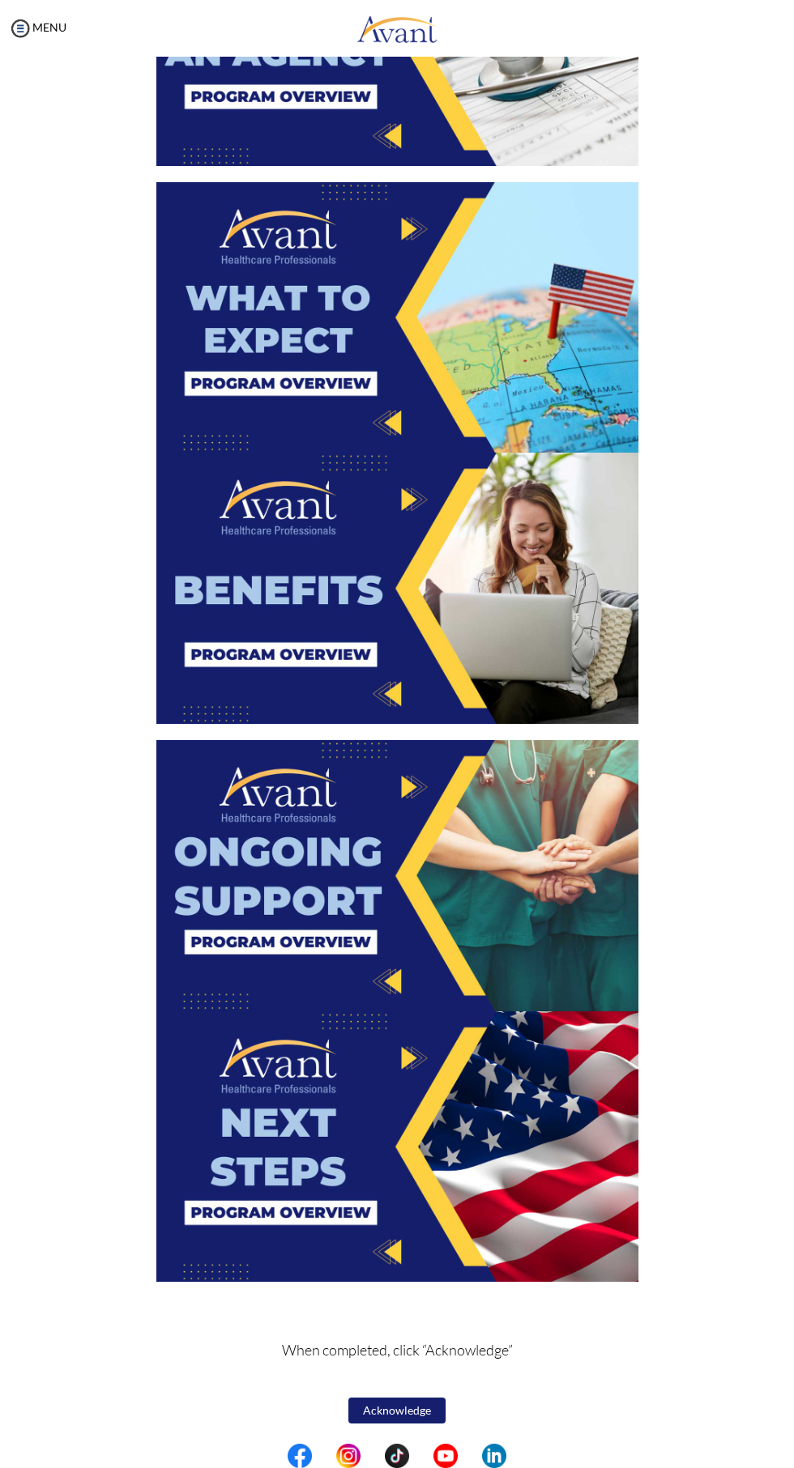
click at [260, 1212] on img at bounding box center [397, 1147] width 482 height 271
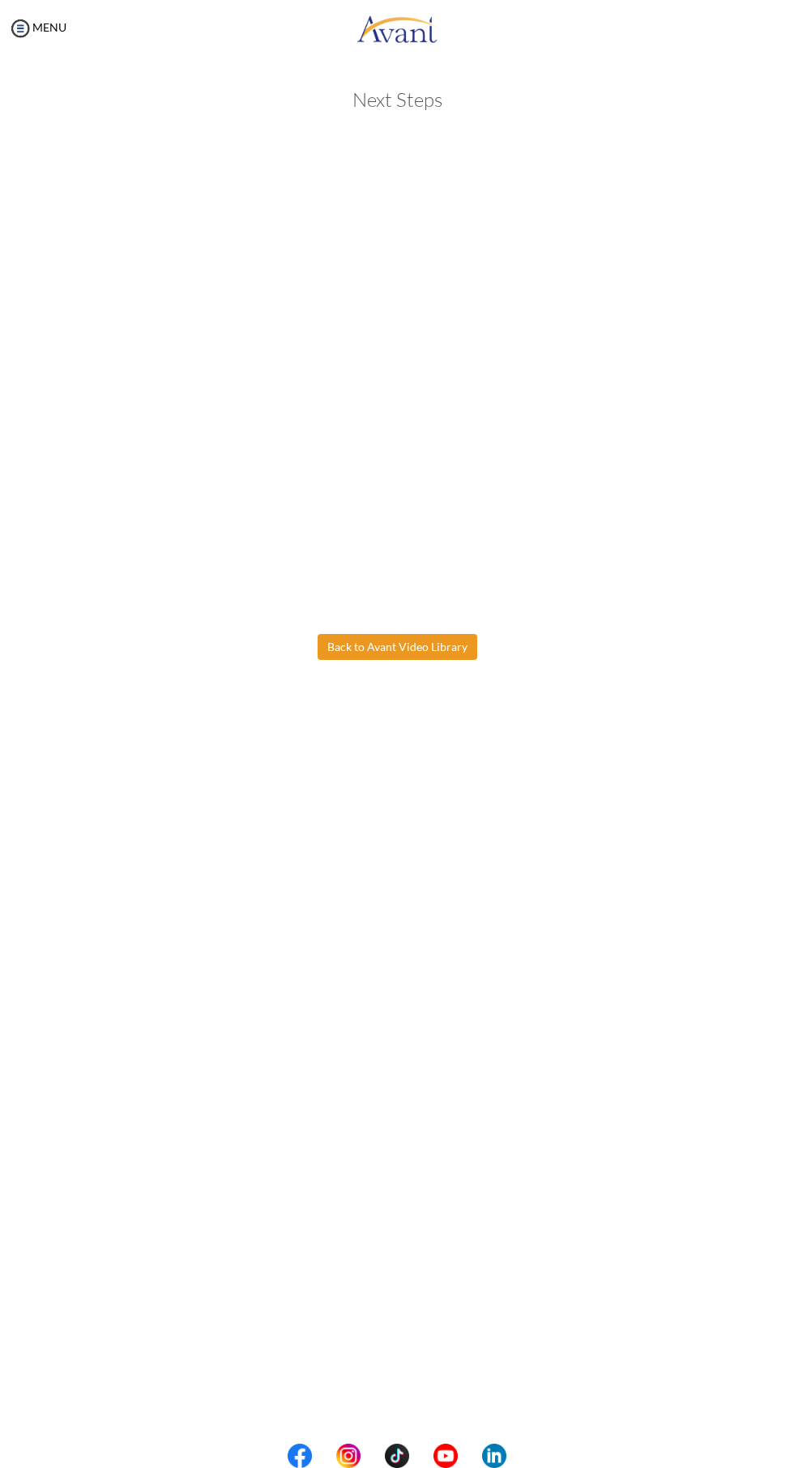
click at [400, 646] on body "Maintenance break. Please come back in 2 hours. MENU My Status What is the next…" at bounding box center [397, 734] width 794 height 1468
click at [378, 651] on button "Back to Avant Video Library" at bounding box center [397, 647] width 160 height 26
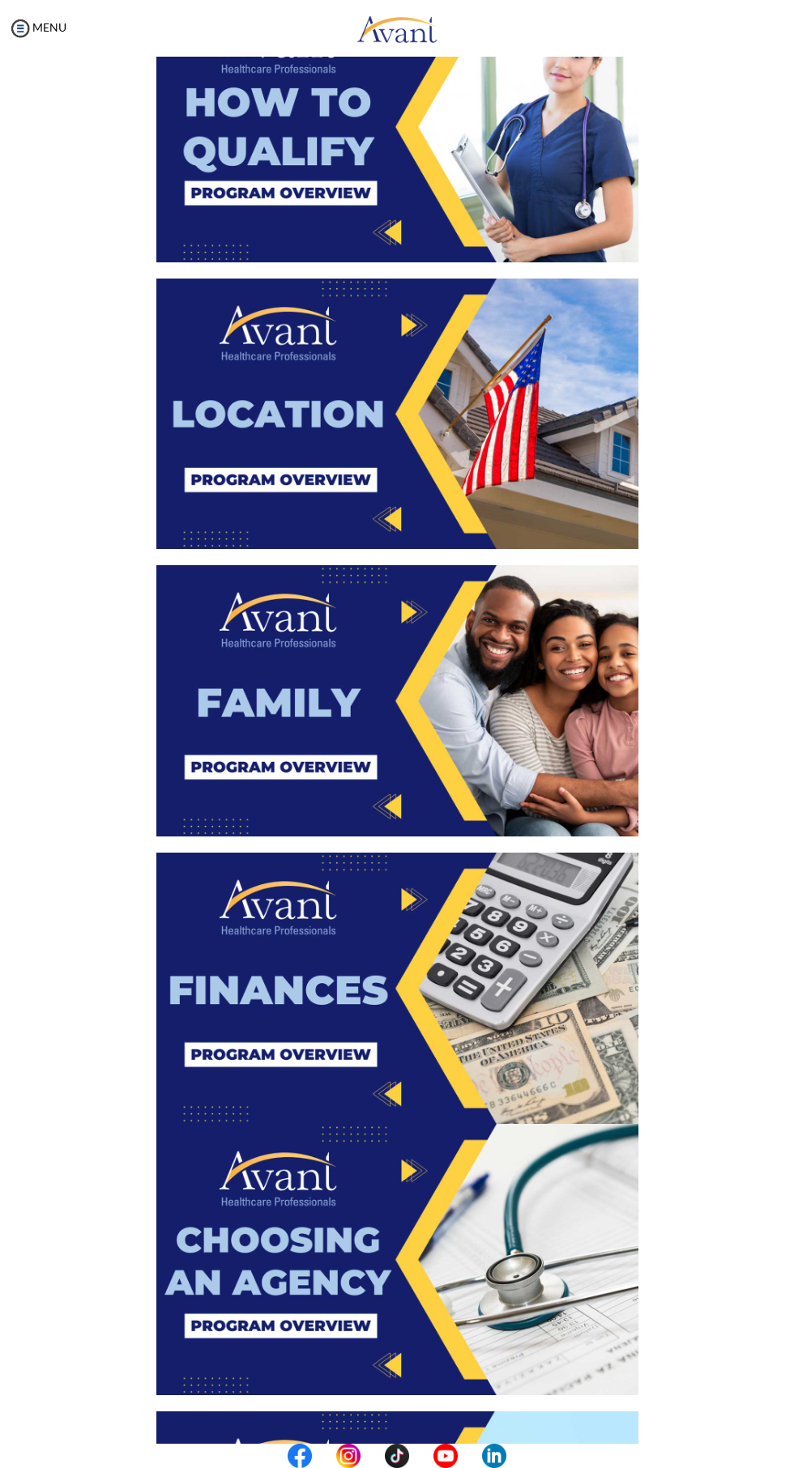
scroll to position [0, 0]
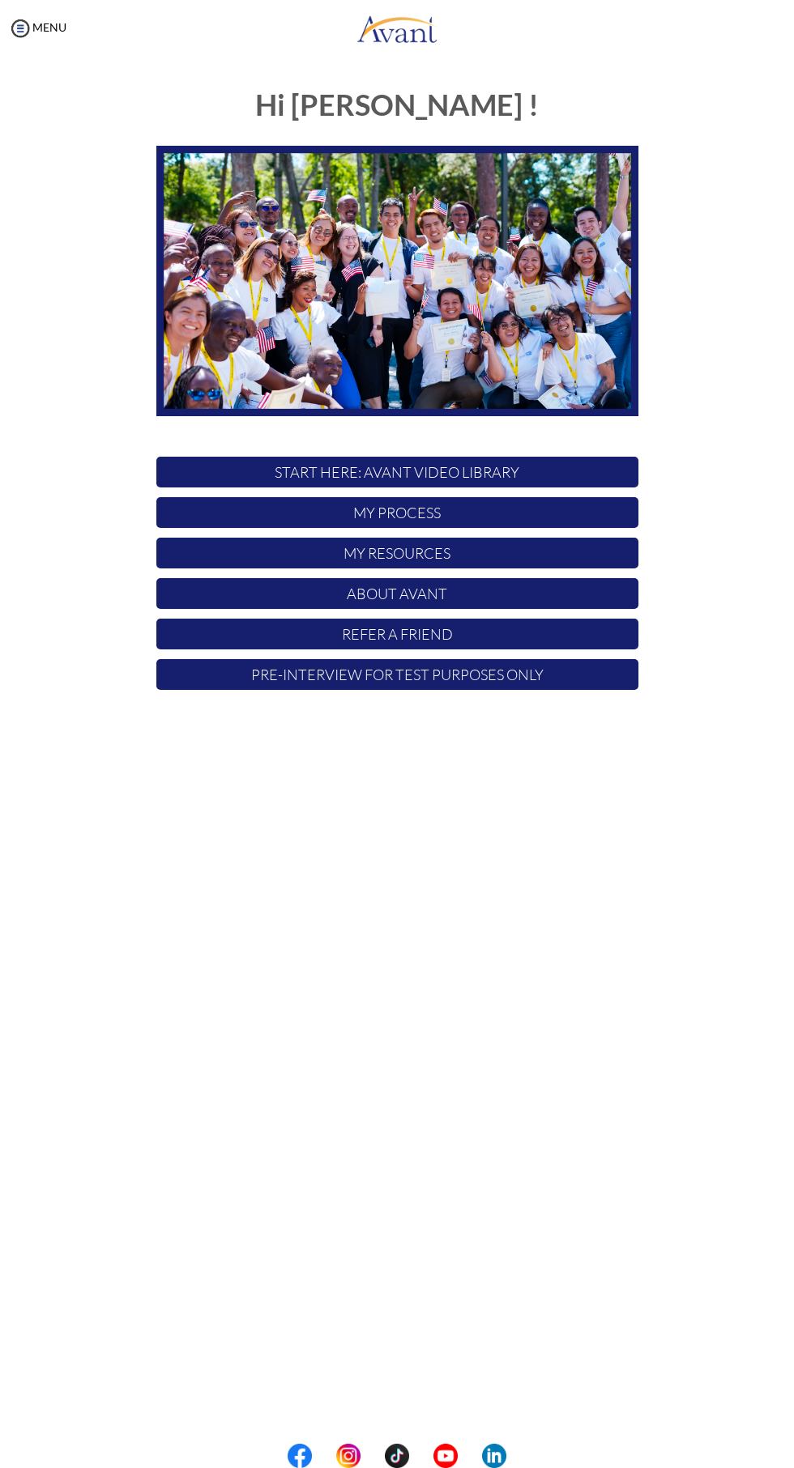
click at [404, 472] on p "START HERE: Avant Video Library" at bounding box center [397, 472] width 482 height 31
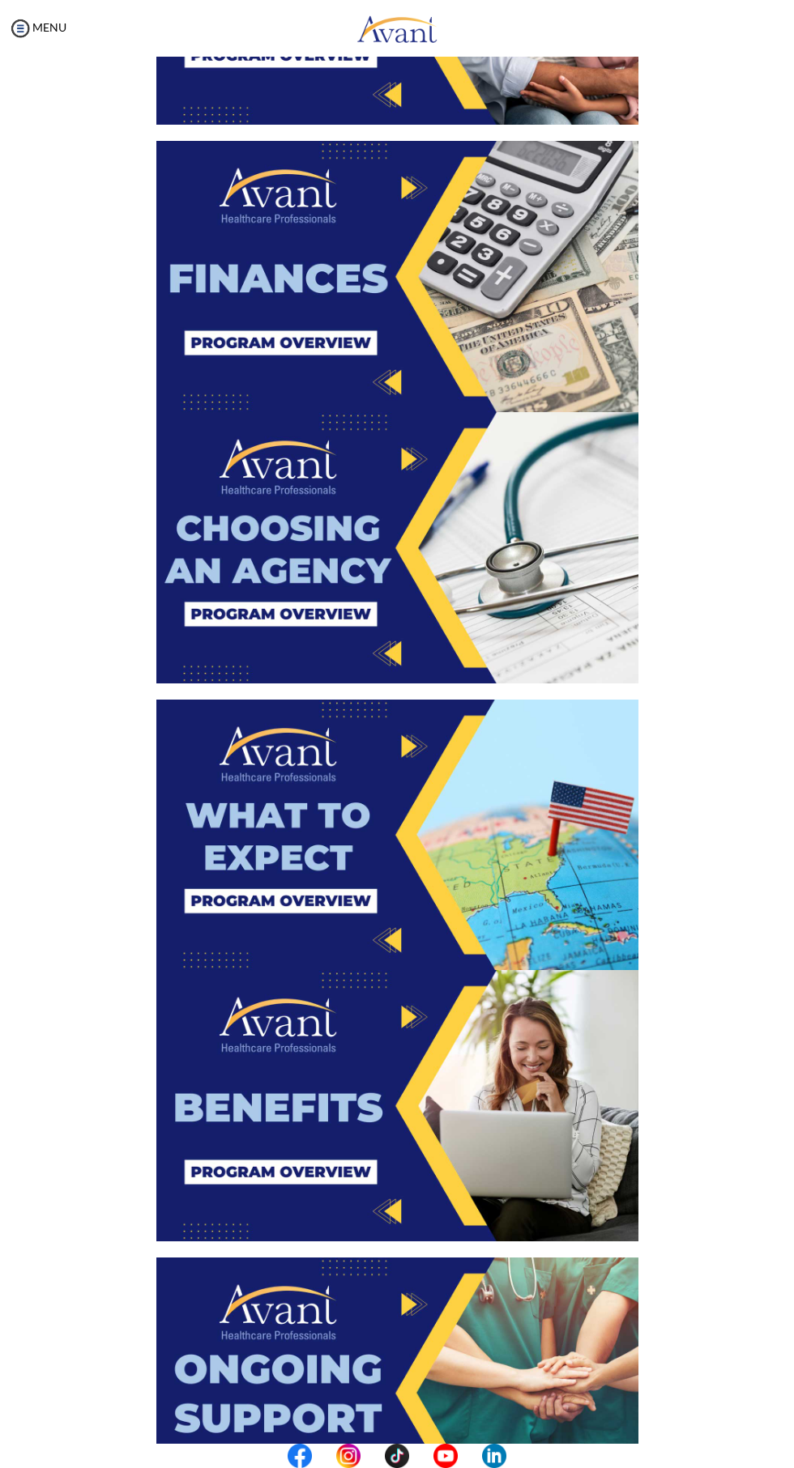
scroll to position [1676, 0]
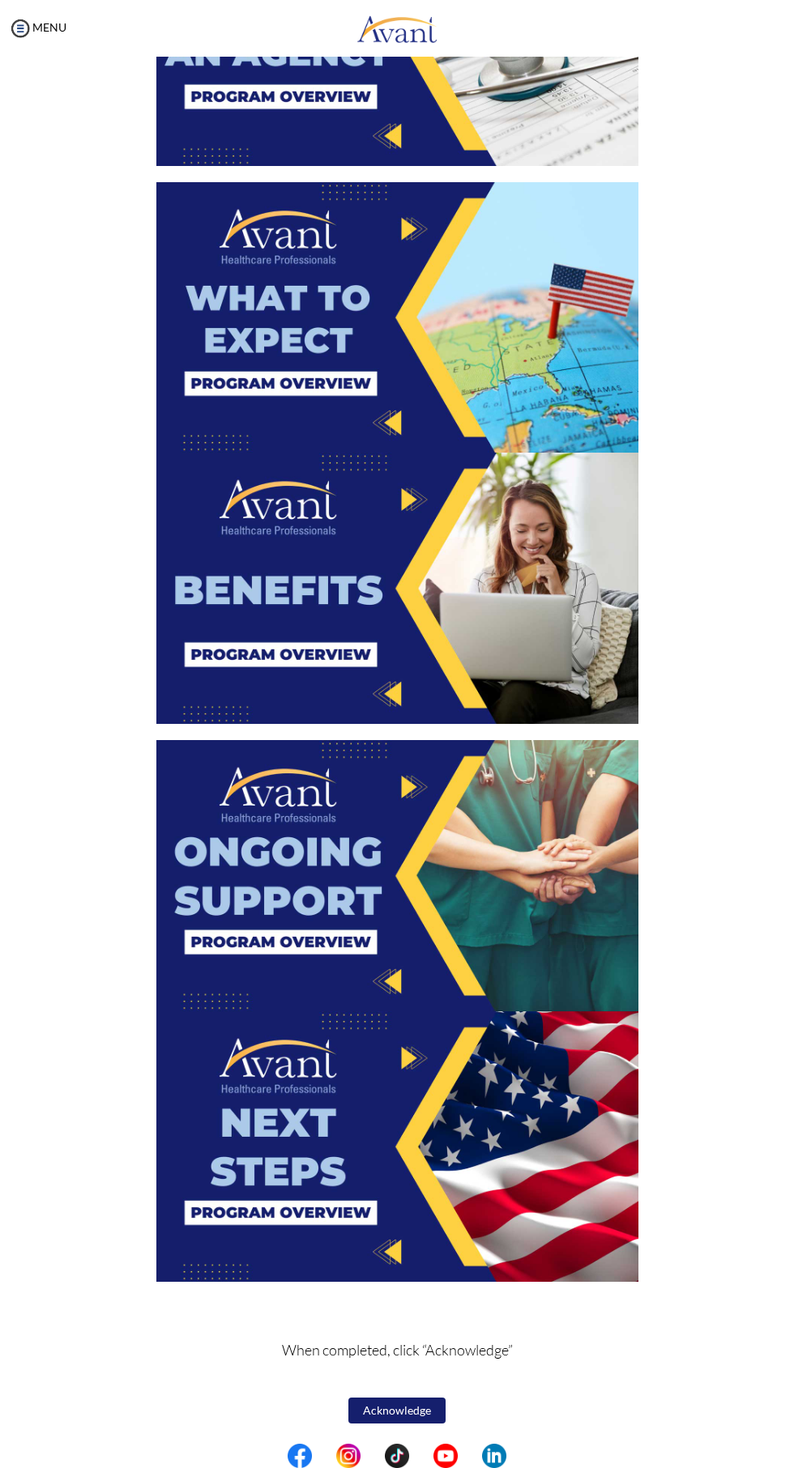
click at [224, 1349] on p "When completed, click “Acknowledge”" at bounding box center [397, 1361] width 482 height 45
click at [402, 1408] on button "Acknowledge" at bounding box center [396, 1412] width 97 height 28
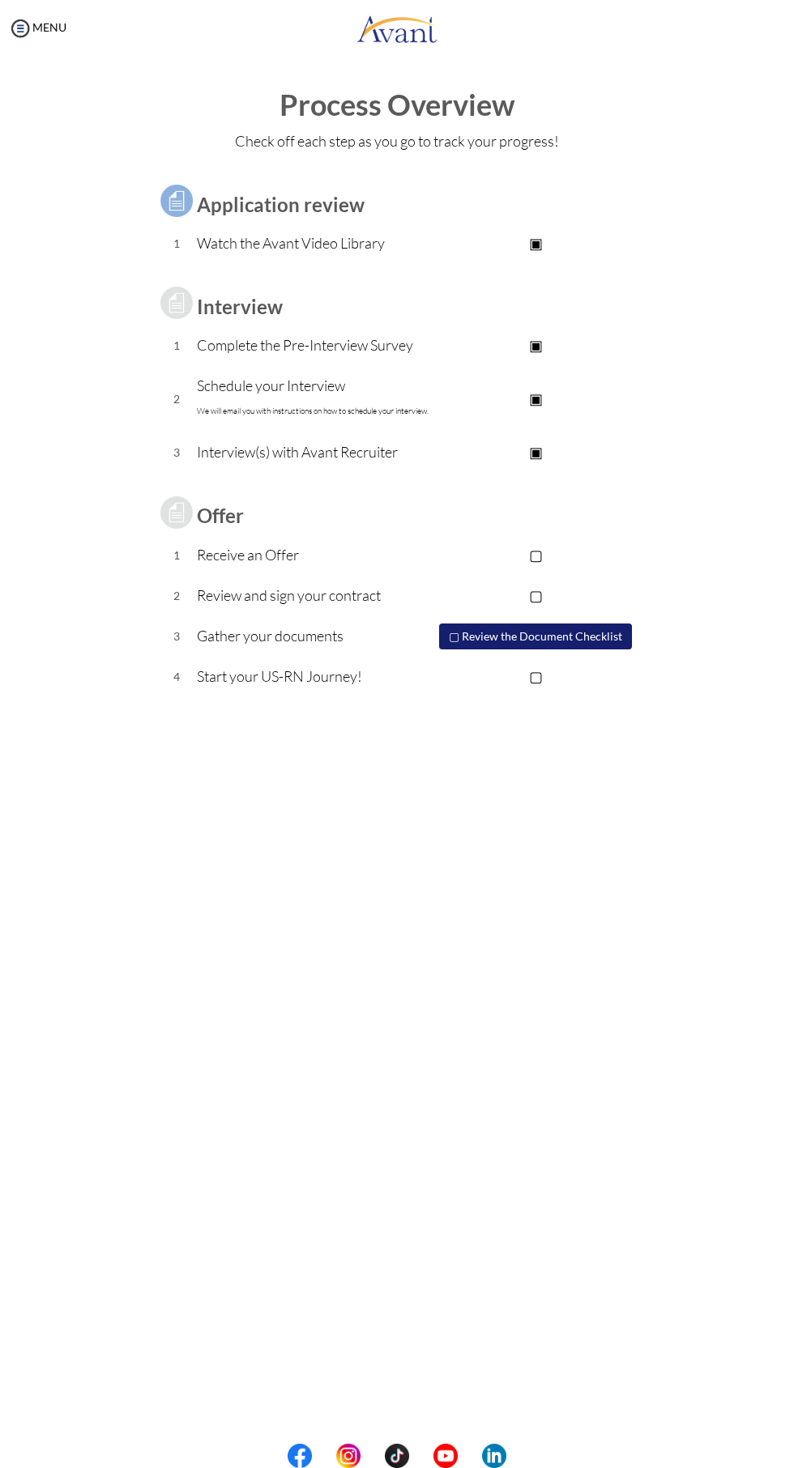
click at [396, 241] on p "Watch the Avant Video Library" at bounding box center [315, 243] width 236 height 23
click at [528, 258] on td "▣ Avant Video Library" at bounding box center [535, 244] width 205 height 40
click at [524, 334] on p "▣" at bounding box center [535, 345] width 205 height 23
click at [320, 347] on p "Complete the Pre-Interview Survey" at bounding box center [315, 345] width 236 height 23
click at [506, 337] on p "▣" at bounding box center [535, 345] width 205 height 23
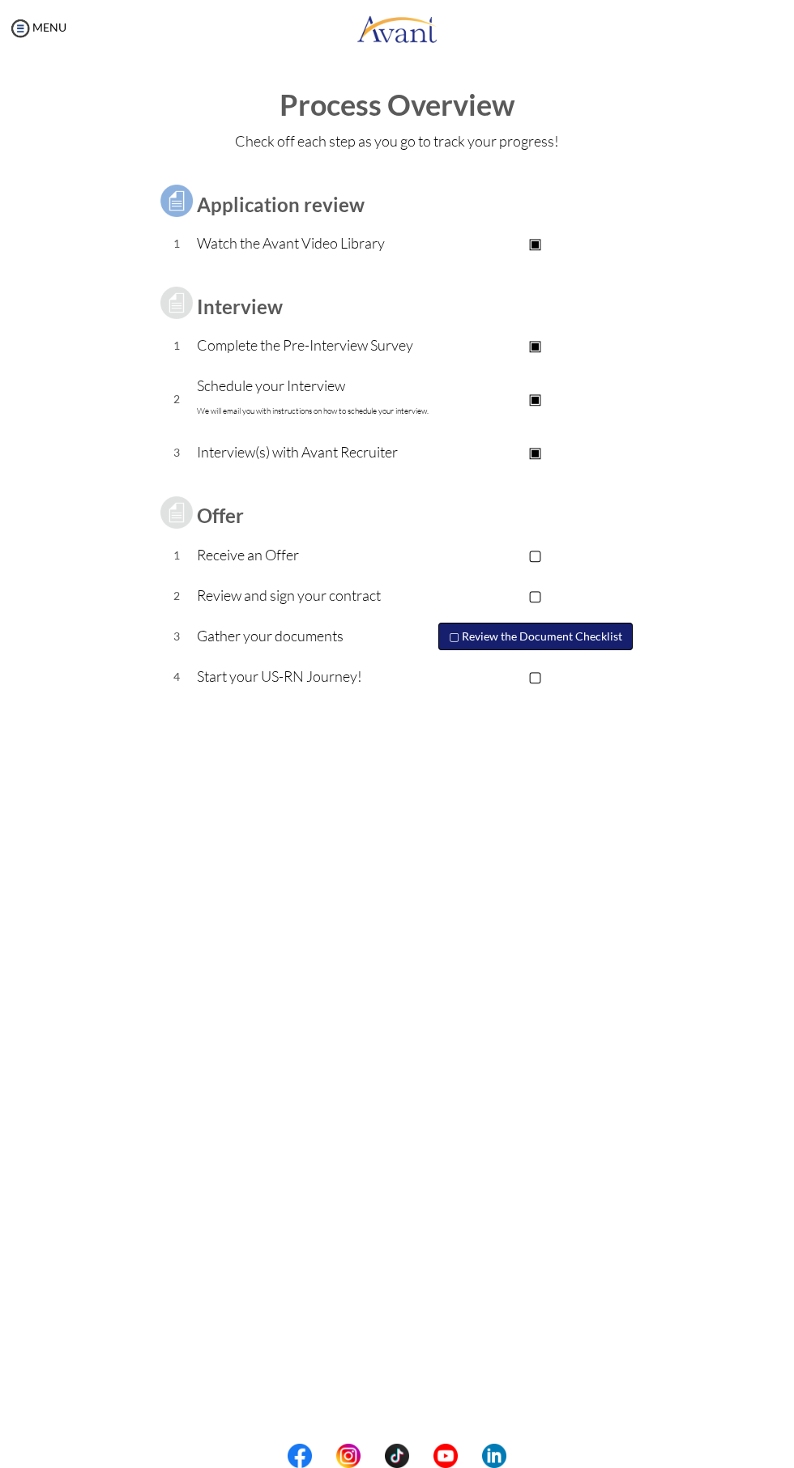
click at [549, 636] on button "▢ Review the Document Checklist" at bounding box center [535, 637] width 194 height 28
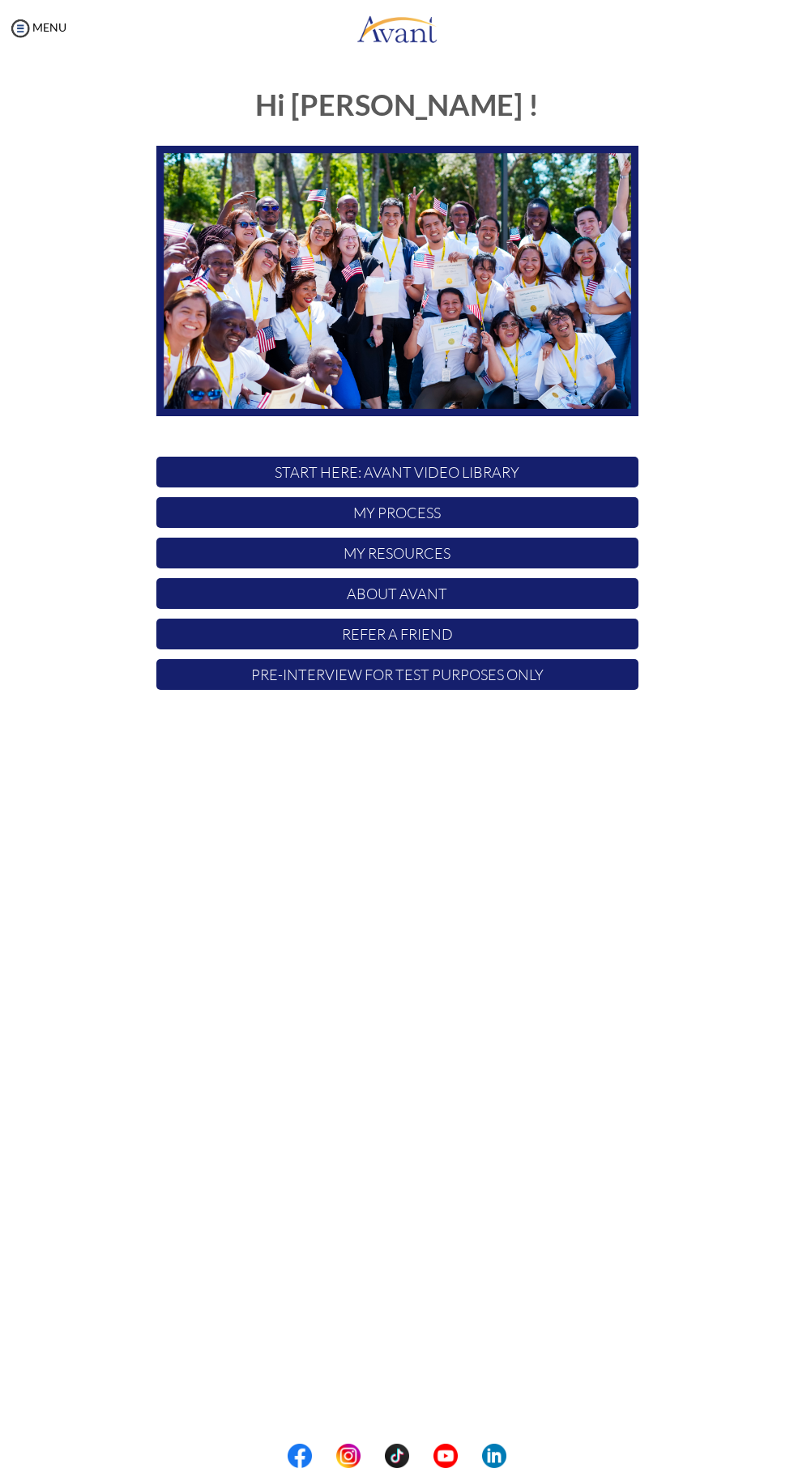
click at [405, 514] on p "My Process" at bounding box center [397, 512] width 482 height 31
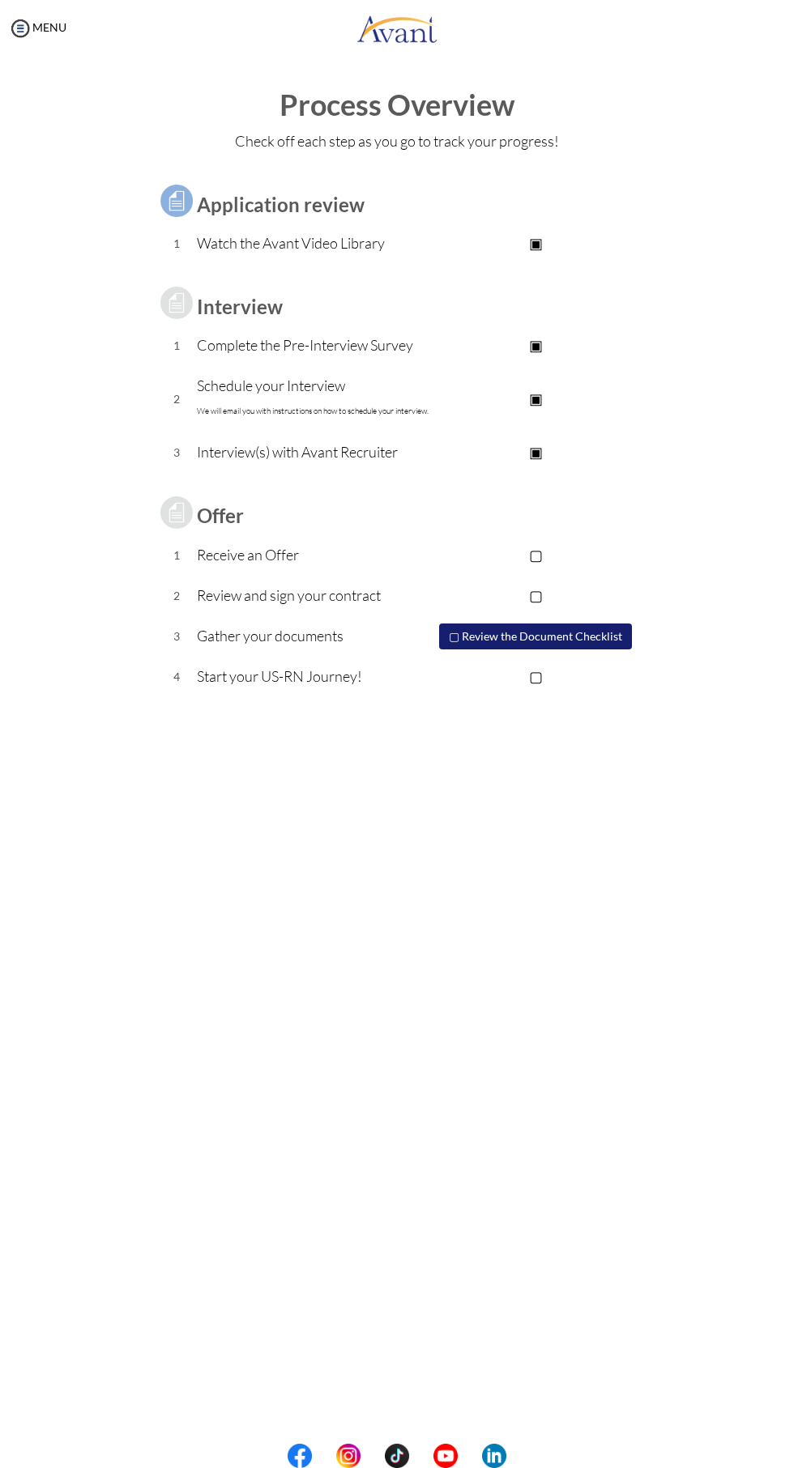
click at [274, 343] on p "Complete the Pre-Interview Survey" at bounding box center [315, 345] width 236 height 23
click at [242, 282] on td "Interview" at bounding box center [315, 302] width 236 height 45
click at [275, 169] on td at bounding box center [315, 170] width 236 height 16
click at [194, 190] on img at bounding box center [176, 201] width 40 height 40
click at [174, 206] on img at bounding box center [176, 201] width 40 height 40
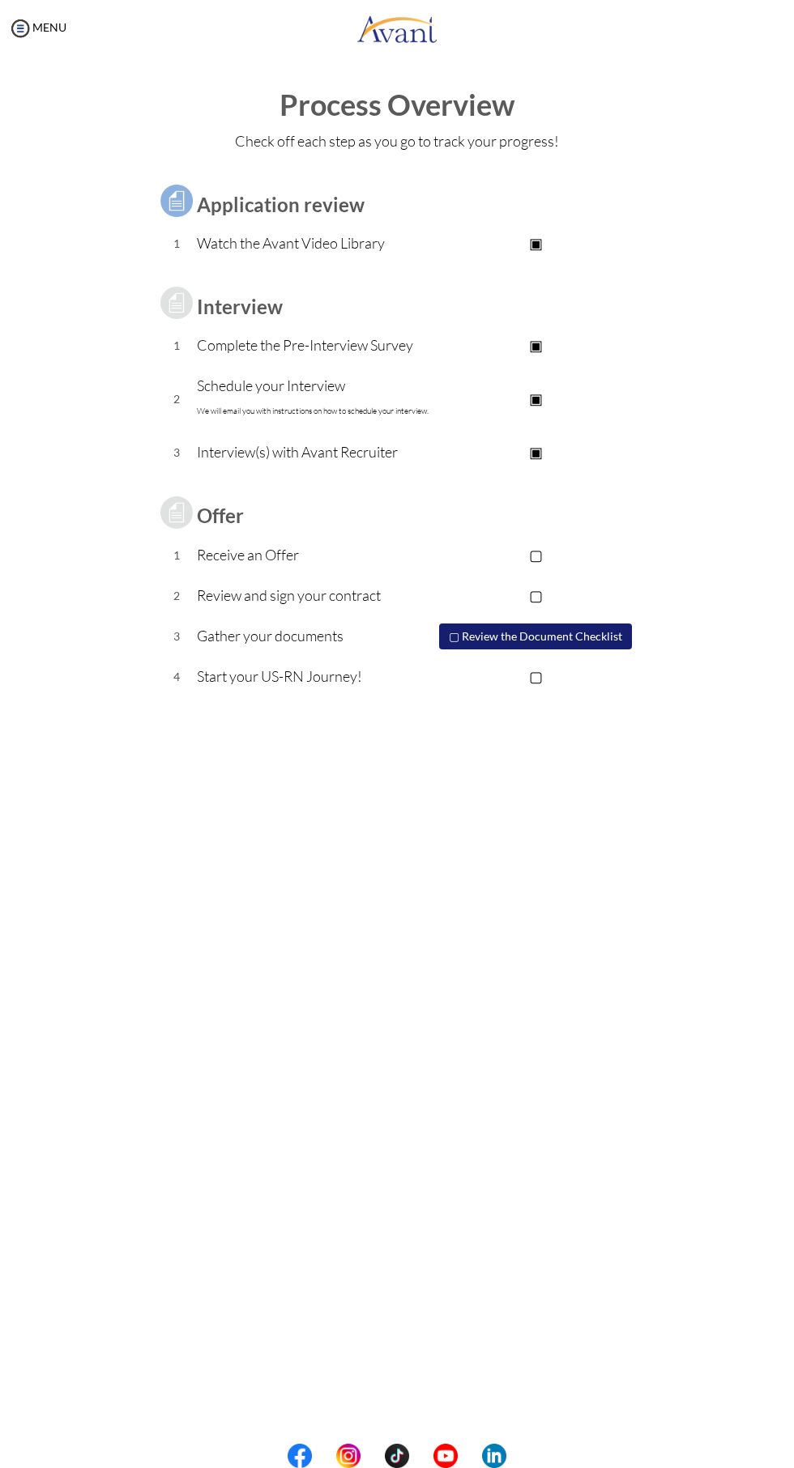
click at [522, 270] on td at bounding box center [535, 272] width 205 height 16
click at [264, 215] on b "Application review" at bounding box center [281, 204] width 168 height 23
click at [286, 209] on b "Application review" at bounding box center [281, 204] width 168 height 23
click at [20, 33] on img at bounding box center [20, 28] width 24 height 24
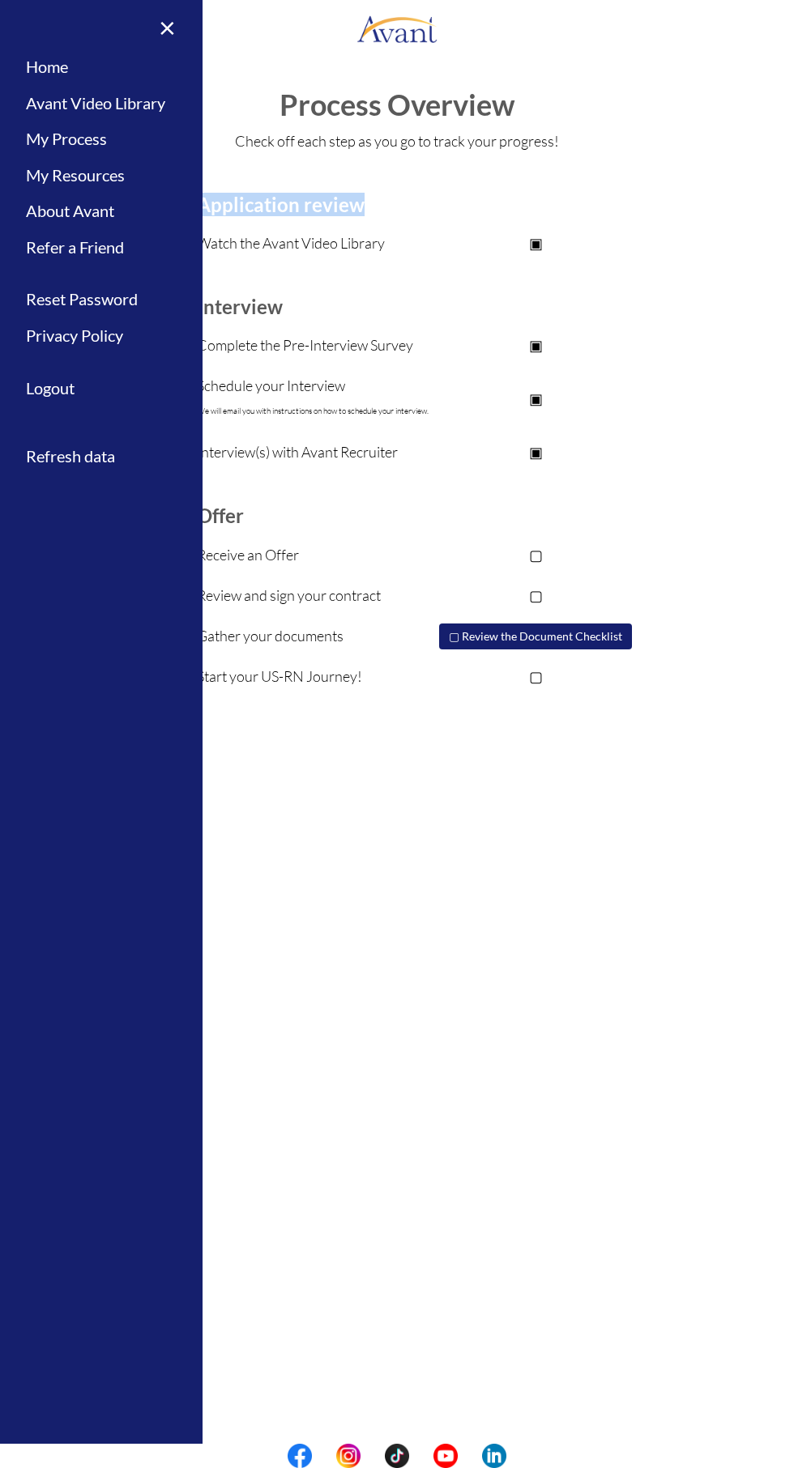
click at [109, 726] on div "× Home Avant Video Library My Process My Resources About Avant Refer a Friend R…" at bounding box center [101, 734] width 202 height 1468
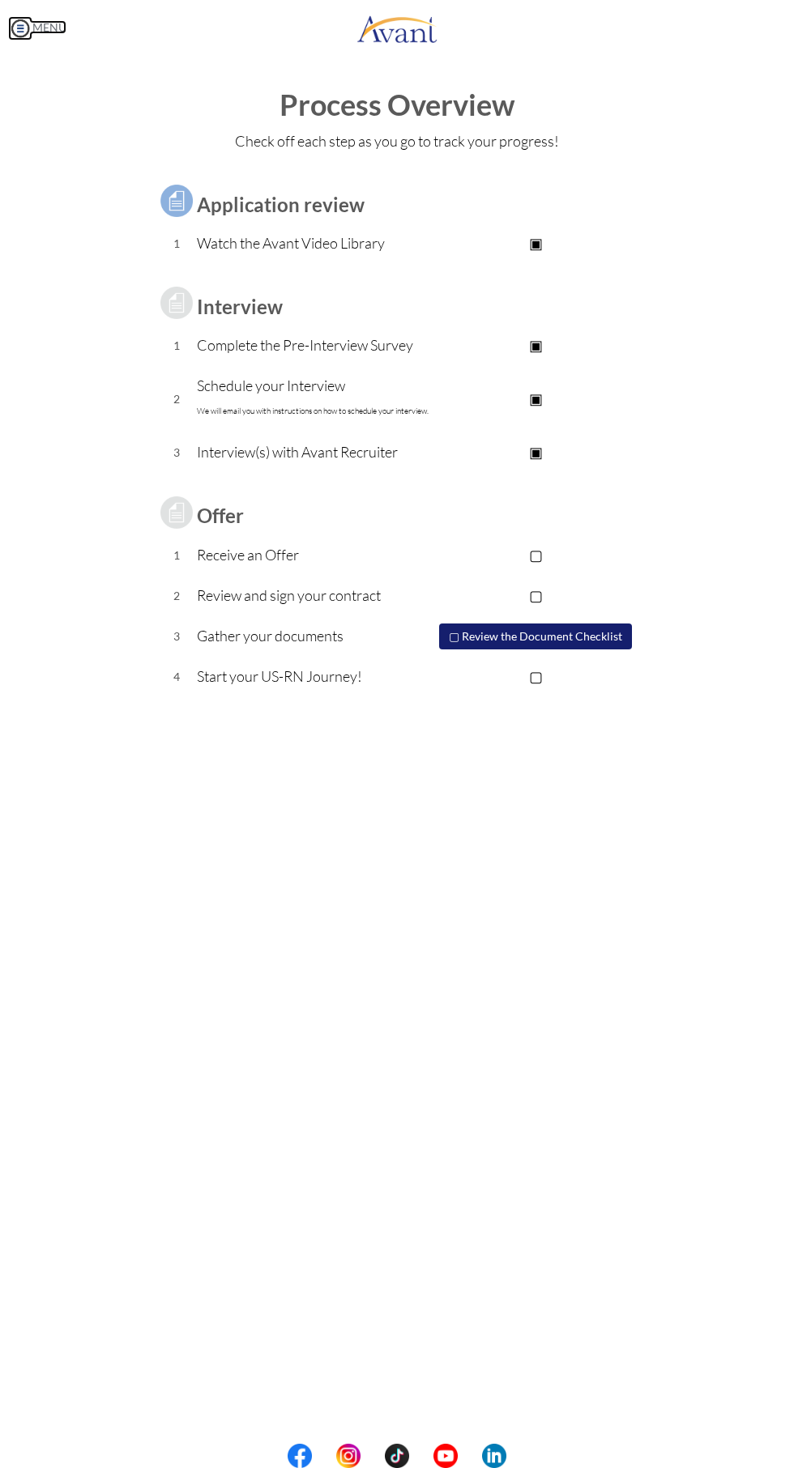
click at [50, 27] on link "MENU" at bounding box center [37, 27] width 58 height 14
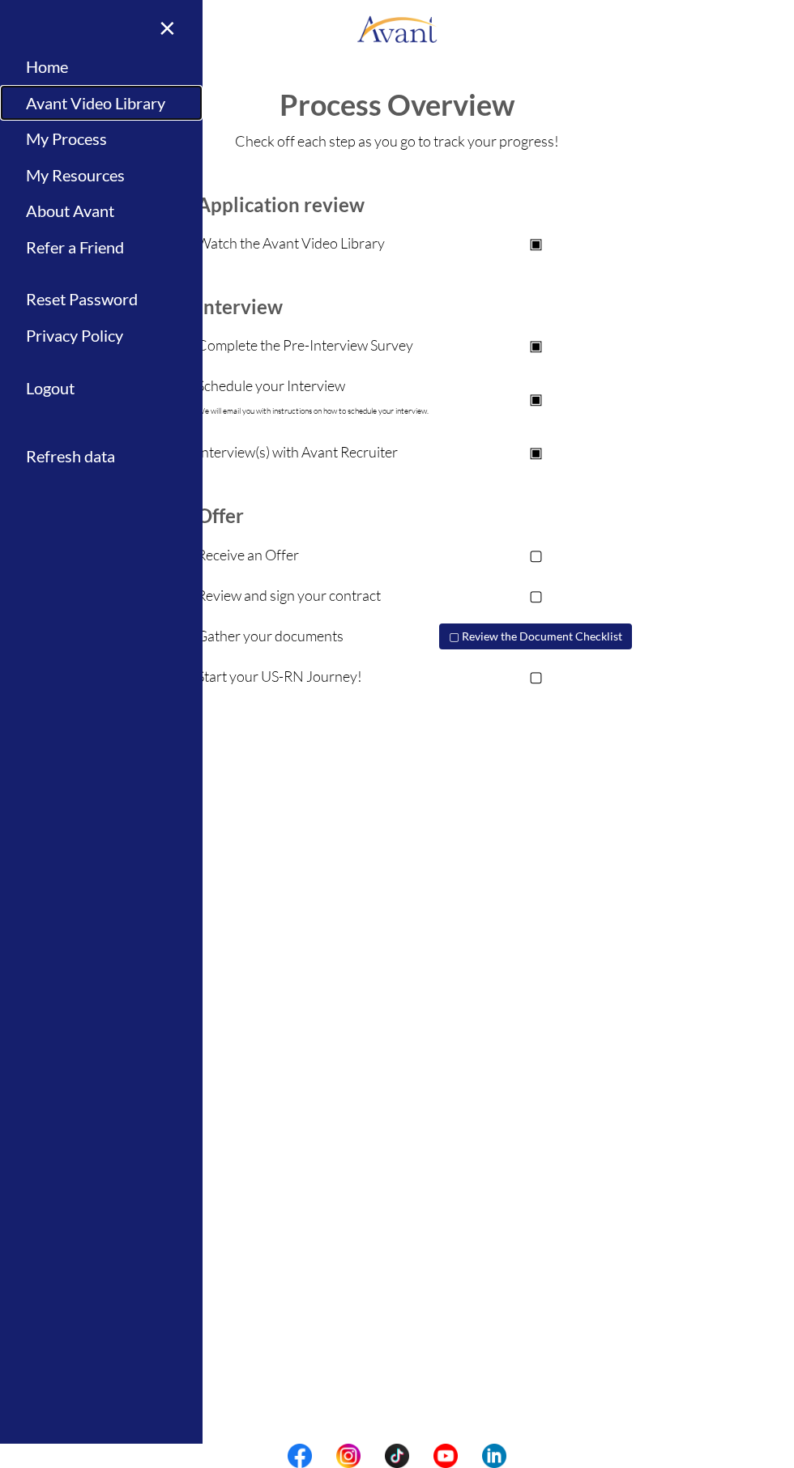
click at [136, 103] on link "Avant Video Library" at bounding box center [101, 103] width 202 height 36
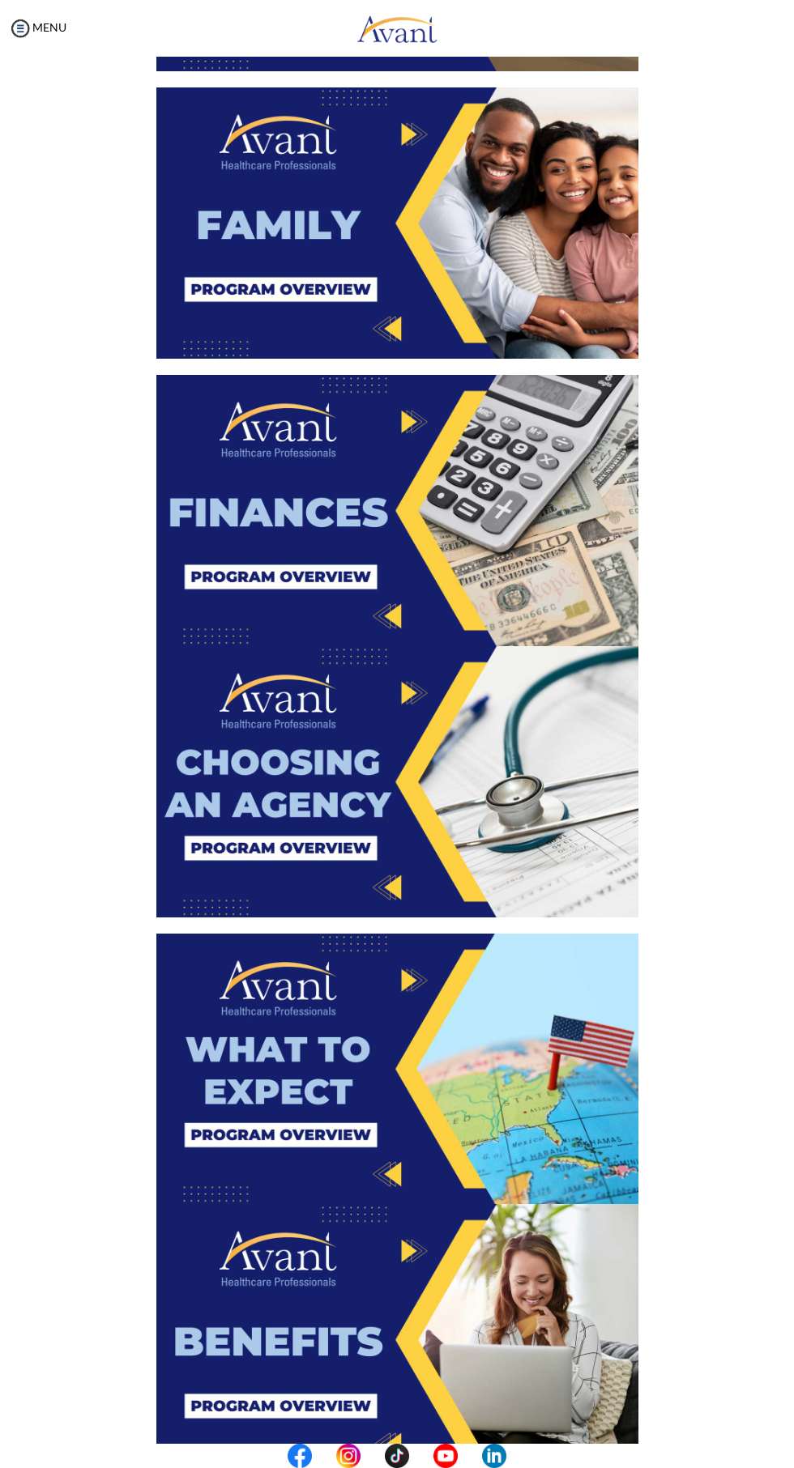
scroll to position [1676, 0]
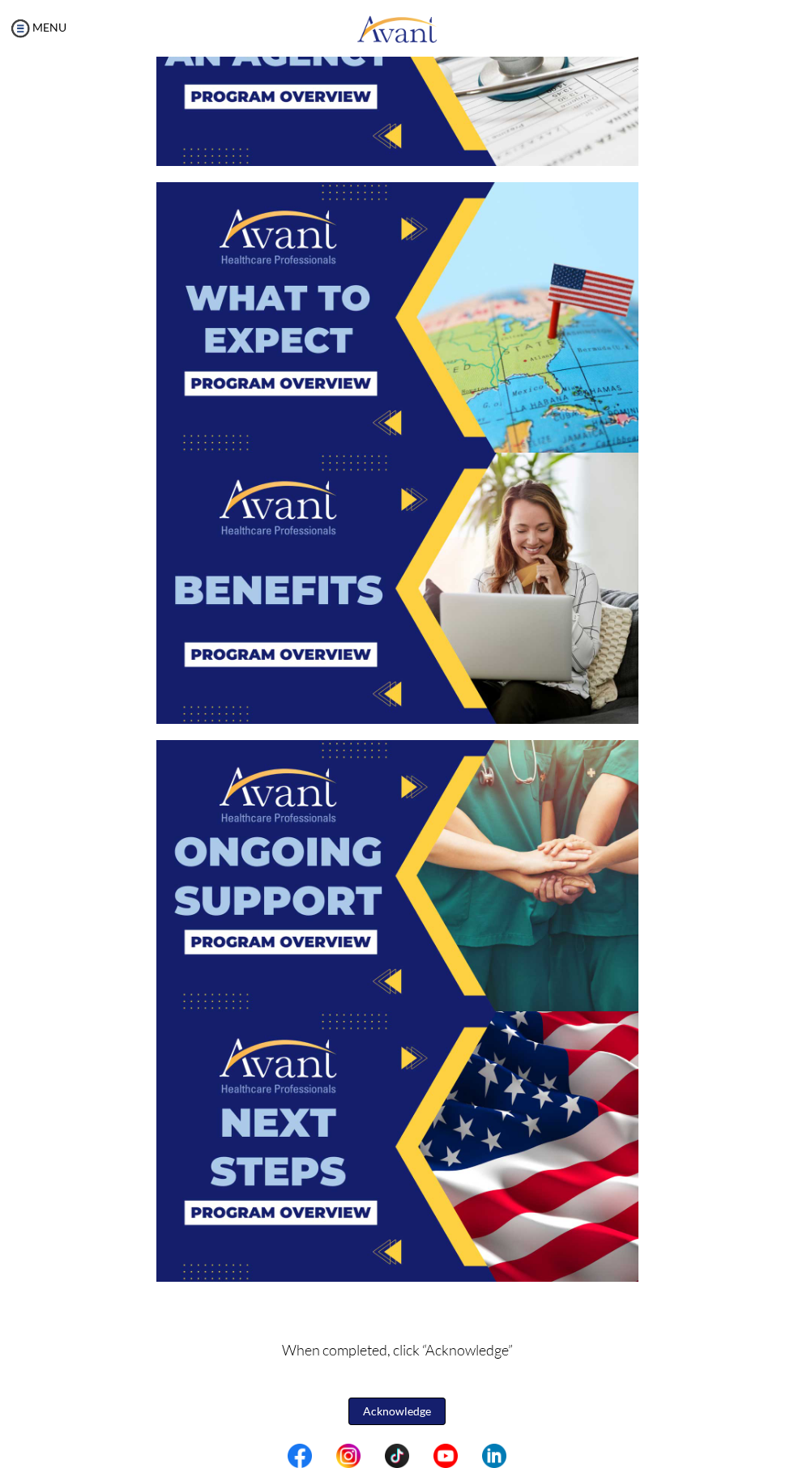
click at [401, 1412] on button "Acknowledge" at bounding box center [396, 1412] width 97 height 28
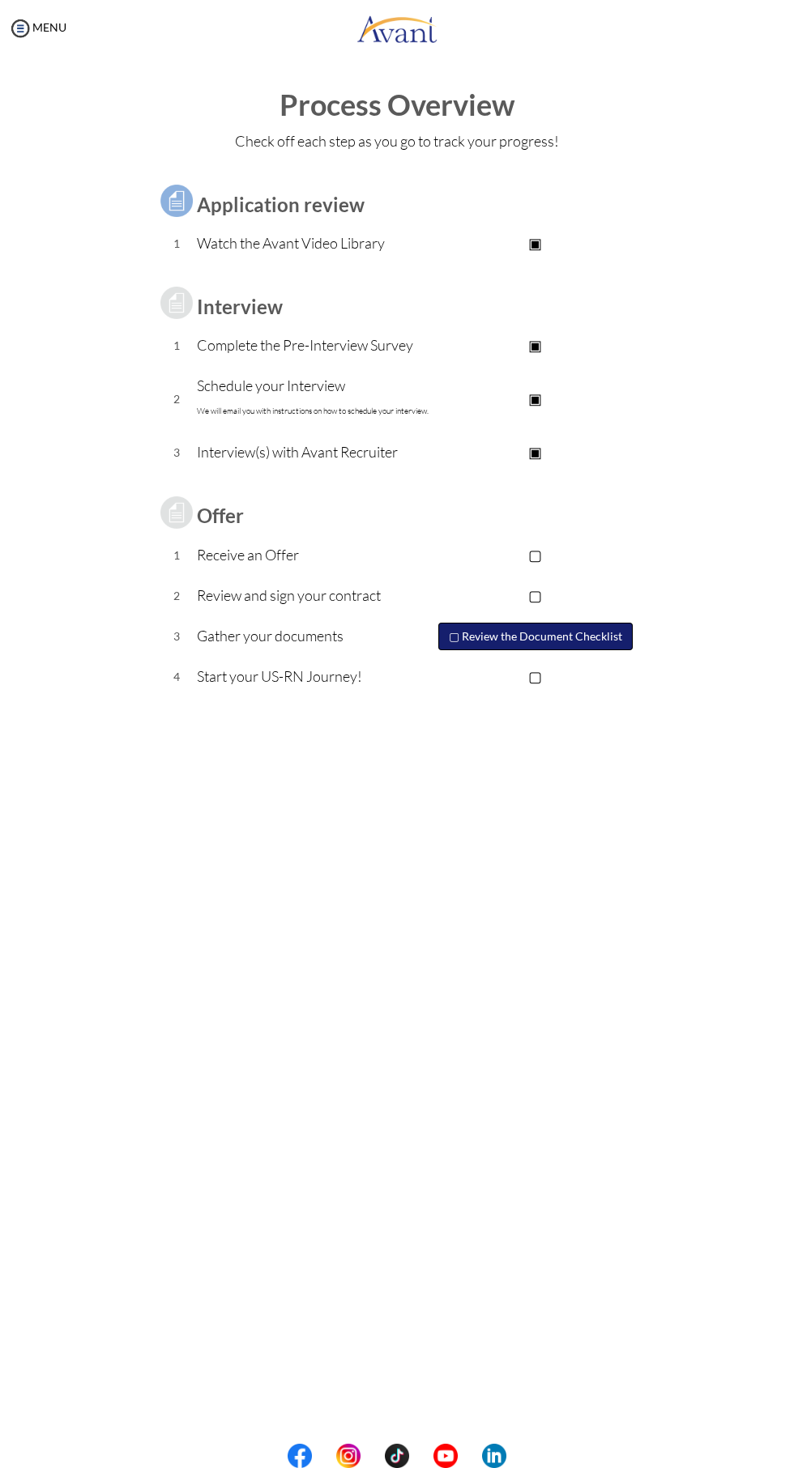
click at [530, 627] on button "▢ Review the Document Checklist" at bounding box center [535, 637] width 194 height 28
